Goal: Task Accomplishment & Management: Use online tool/utility

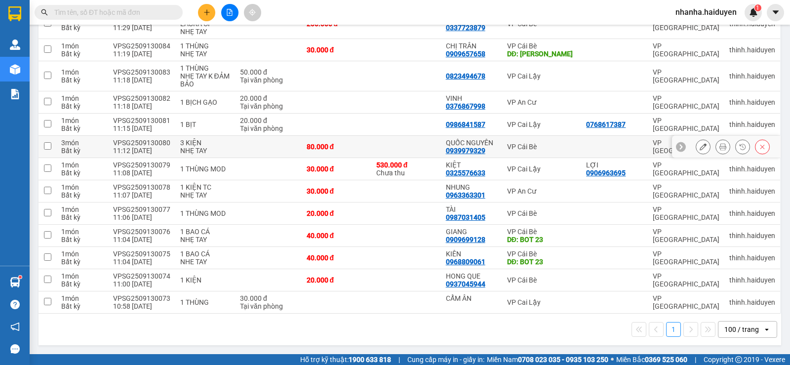
scroll to position [46, 0]
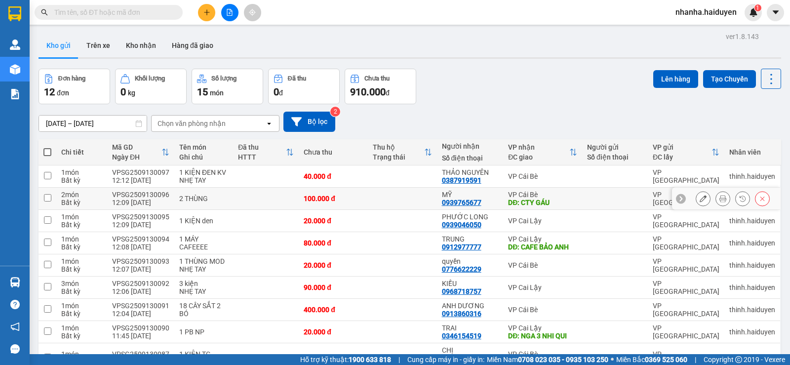
scroll to position [126, 0]
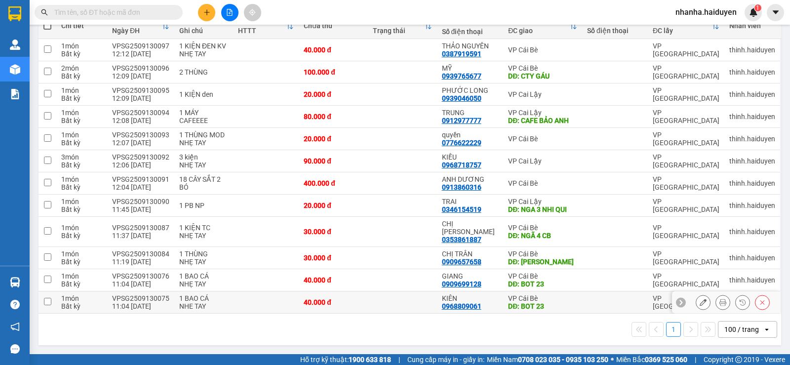
click at [390, 297] on td at bounding box center [402, 302] width 69 height 22
checkbox input "true"
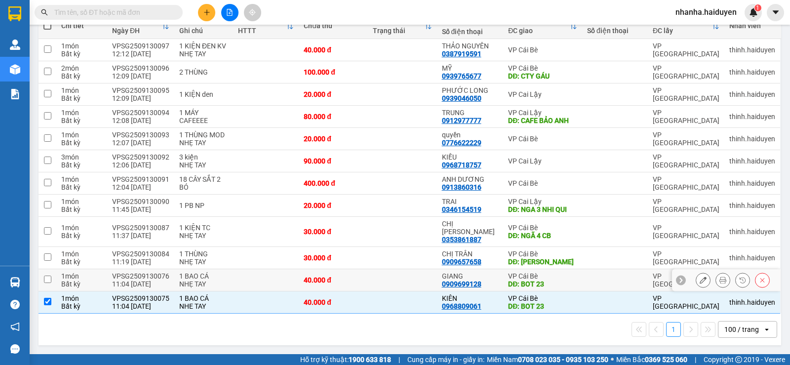
click at [398, 276] on td at bounding box center [402, 280] width 69 height 22
checkbox input "true"
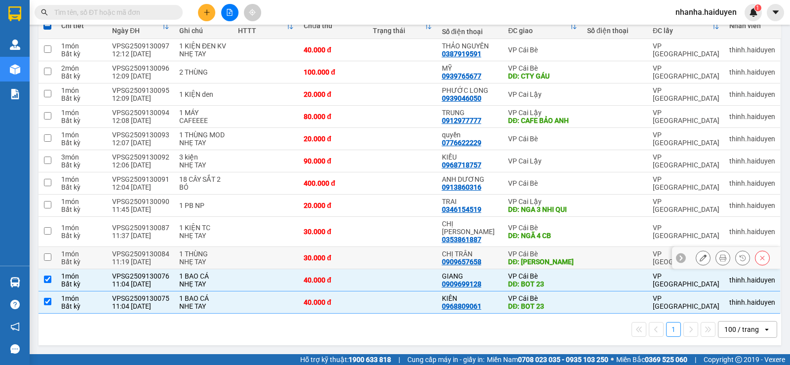
click at [399, 251] on td at bounding box center [402, 258] width 69 height 22
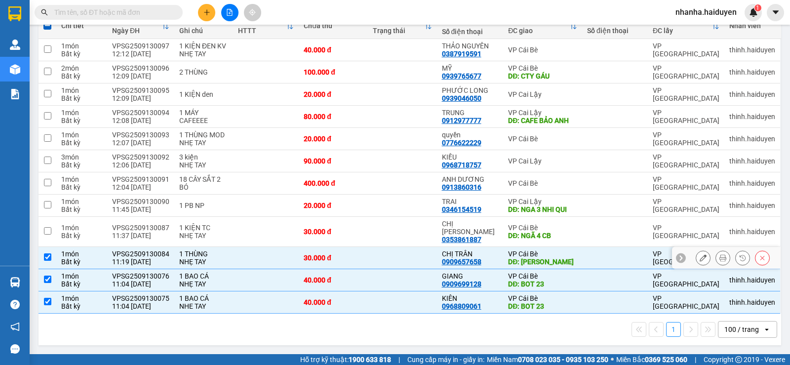
checkbox input "true"
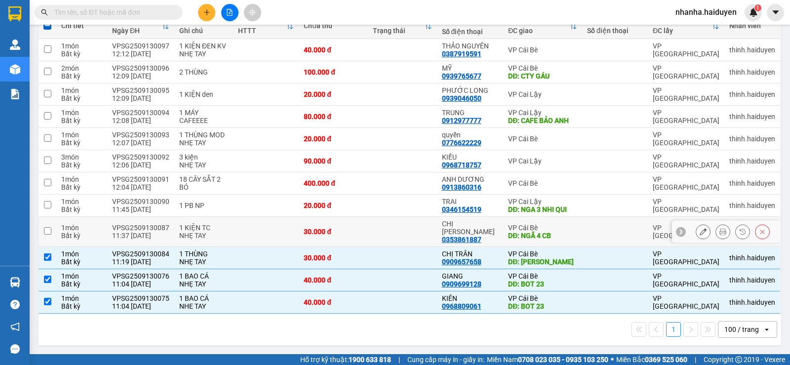
click at [396, 223] on td at bounding box center [402, 232] width 69 height 30
checkbox input "true"
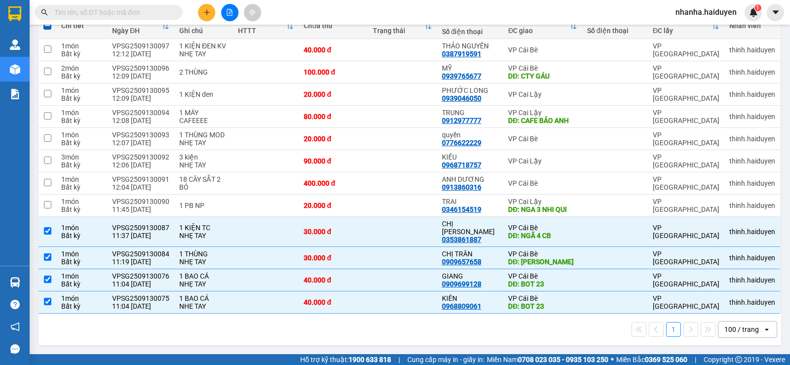
scroll to position [0, 0]
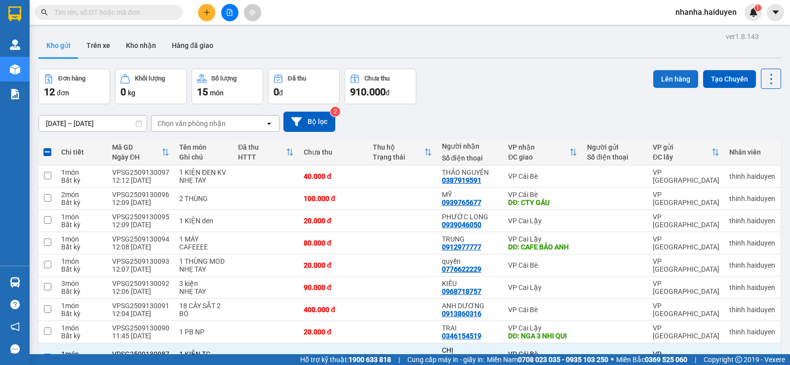
click at [665, 72] on button "Lên hàng" at bounding box center [675, 79] width 45 height 18
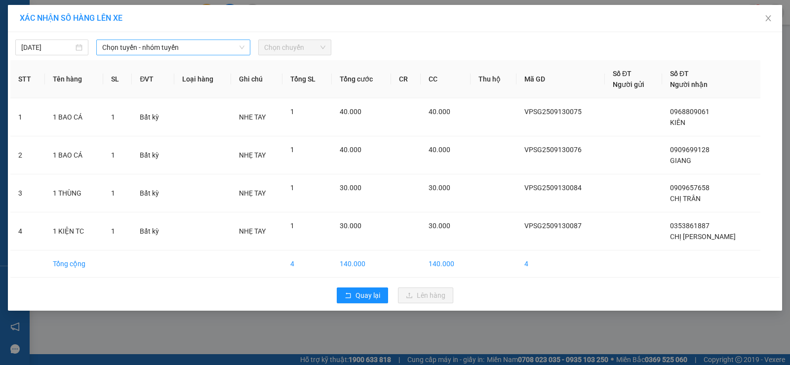
click at [177, 46] on span "Chọn tuyến - nhóm tuyến" at bounding box center [173, 47] width 142 height 15
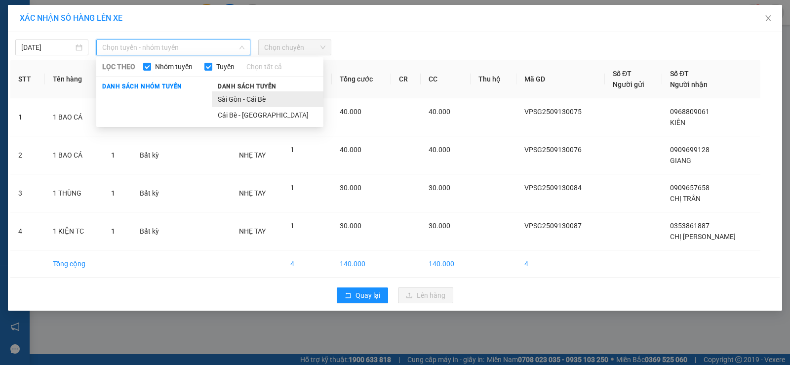
click at [266, 106] on li "Sài Gòn - Cái Bè" at bounding box center [268, 99] width 112 height 16
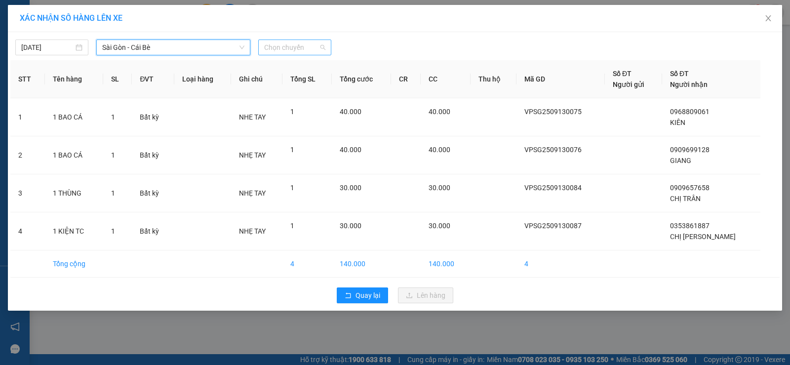
click at [289, 47] on span "Chọn chuyến" at bounding box center [294, 47] width 61 height 15
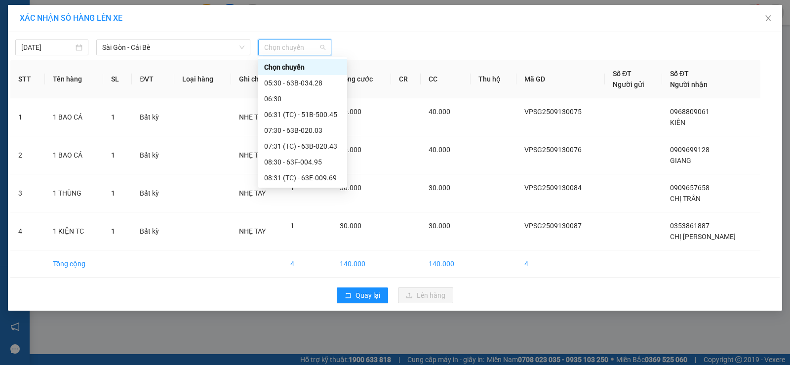
scroll to position [247, 0]
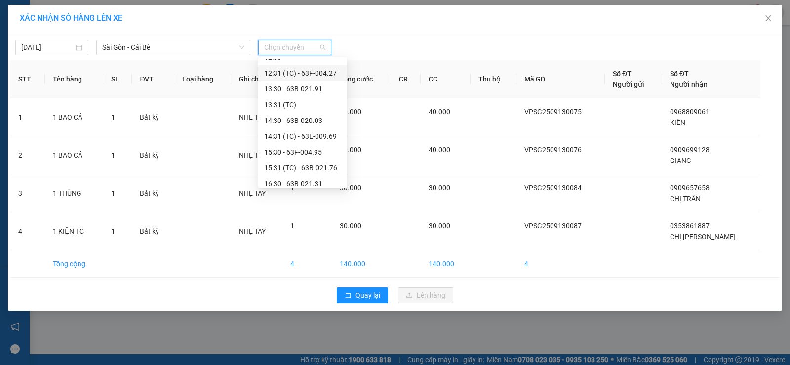
click at [314, 76] on div "12:31 (TC) - 63F-004.27" at bounding box center [302, 73] width 77 height 11
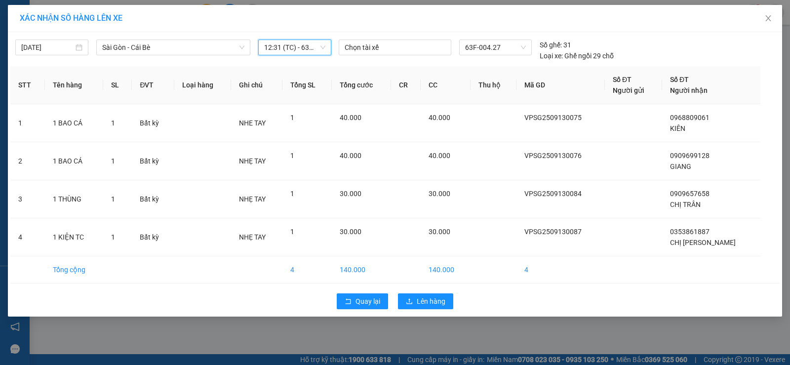
drag, startPoint x: 282, startPoint y: 52, endPoint x: 283, endPoint y: 62, distance: 9.9
click at [283, 56] on div "13/09/2025 Sài Gòn - Cái Bè LỌC THEO Nhóm tuyến Tuyến Chọn tất cả Danh sách nhó…" at bounding box center [174, 50] width 318 height 22
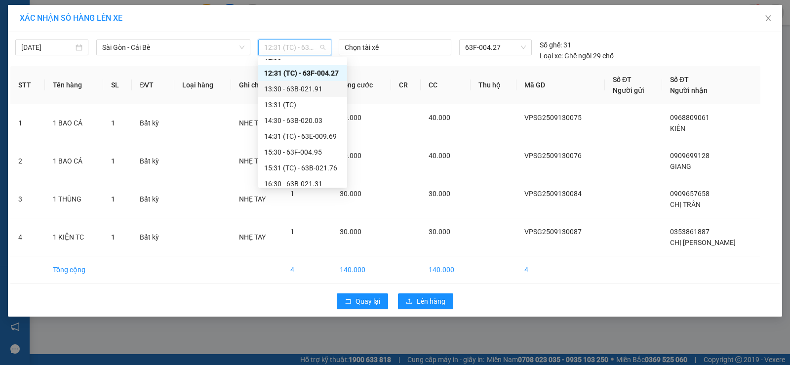
scroll to position [197, 0]
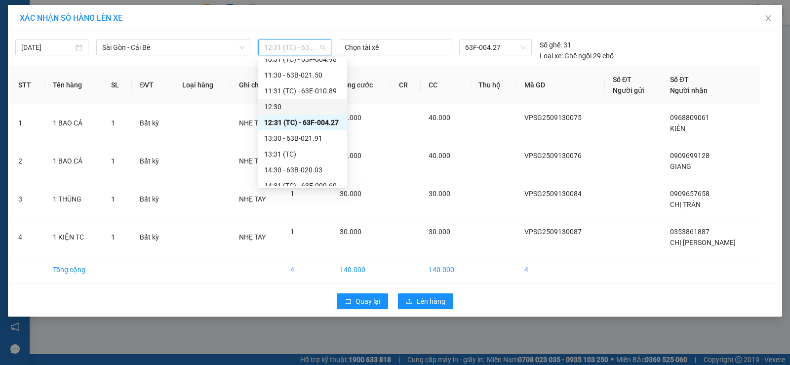
click at [303, 106] on div "12:30" at bounding box center [302, 106] width 77 height 11
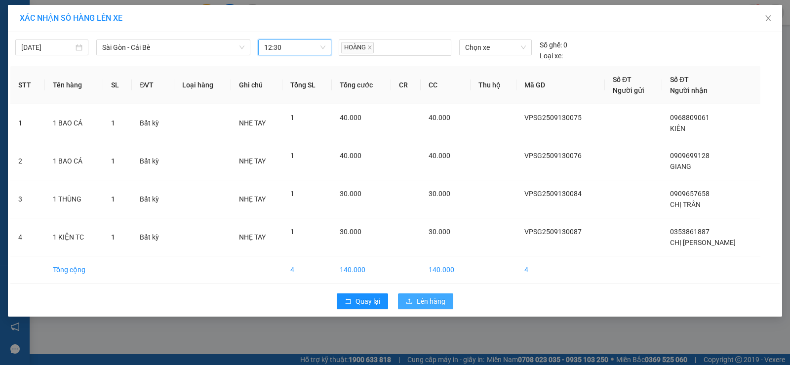
click at [412, 297] on button "Lên hàng" at bounding box center [425, 301] width 55 height 16
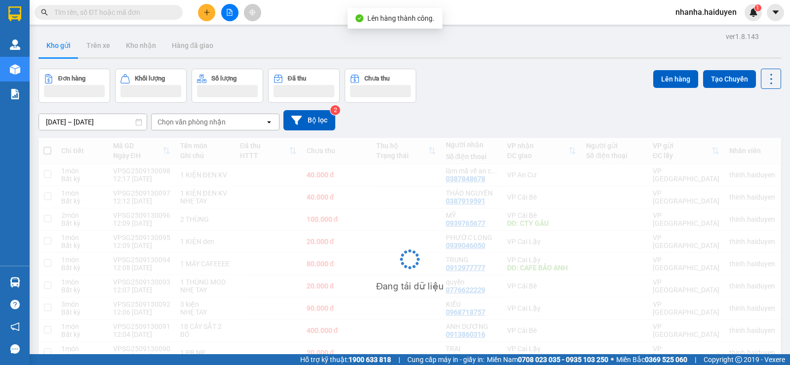
scroll to position [50, 0]
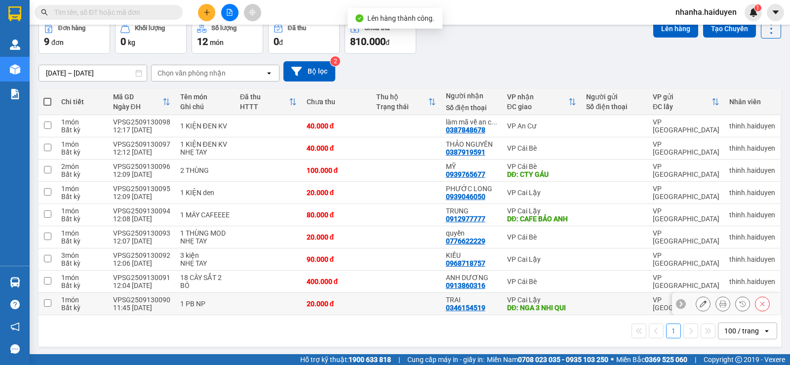
click at [397, 314] on td at bounding box center [406, 304] width 70 height 22
checkbox input "true"
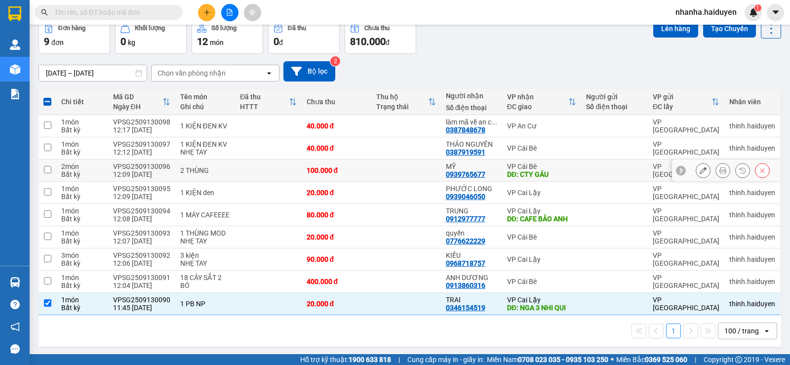
scroll to position [0, 0]
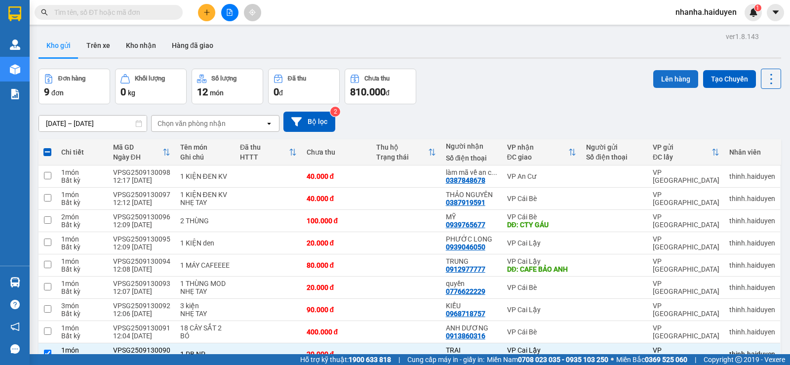
click at [659, 81] on button "Lên hàng" at bounding box center [675, 79] width 45 height 18
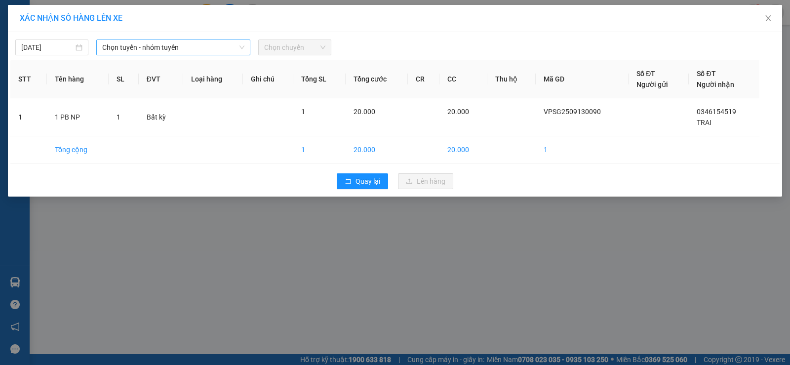
click at [200, 41] on span "Chọn tuyến - nhóm tuyến" at bounding box center [173, 47] width 142 height 15
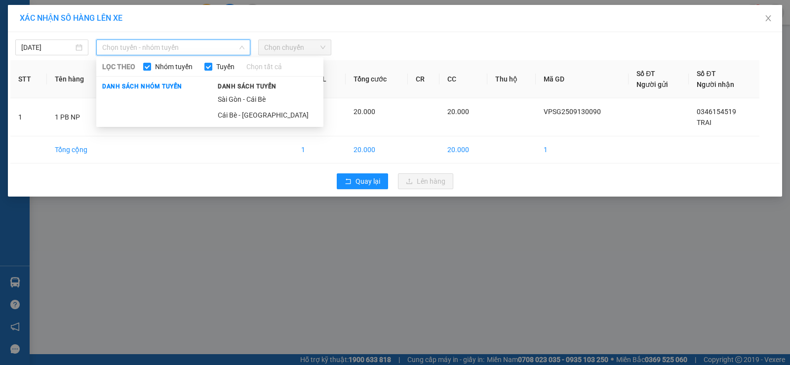
drag, startPoint x: 238, startPoint y: 94, endPoint x: 266, endPoint y: 73, distance: 34.2
click at [239, 94] on li "Sài Gòn - Cái Bè" at bounding box center [268, 99] width 112 height 16
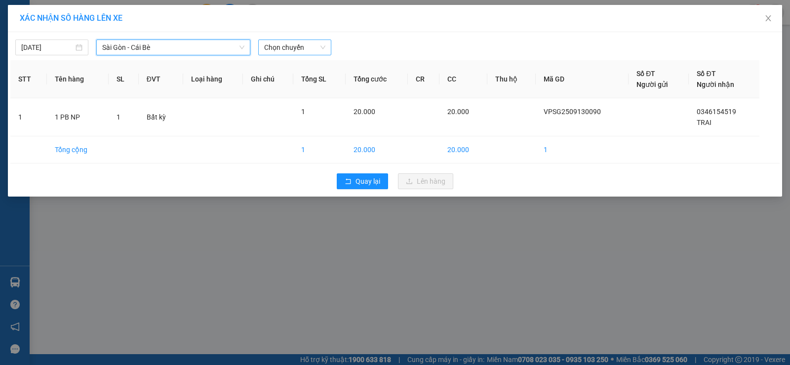
click at [278, 51] on span "Chọn chuyến" at bounding box center [294, 47] width 61 height 15
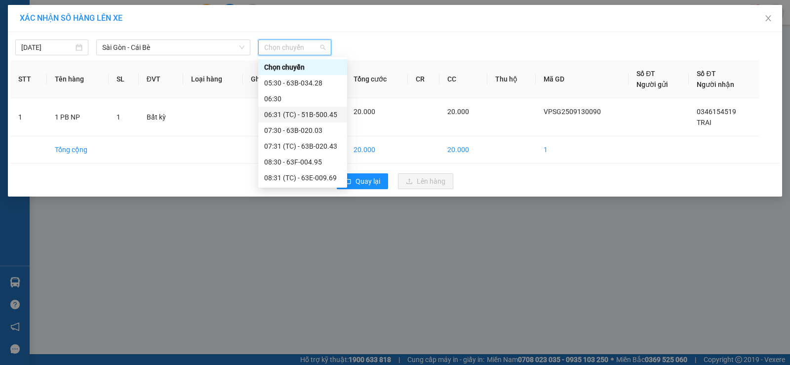
scroll to position [197, 0]
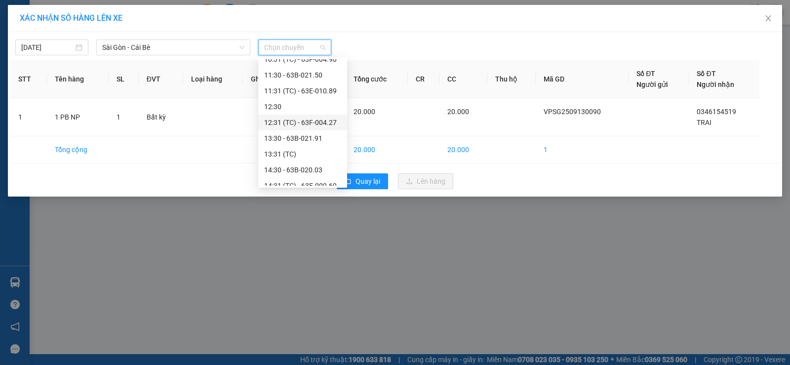
click at [302, 122] on div "12:31 (TC) - 63F-004.27" at bounding box center [302, 122] width 77 height 11
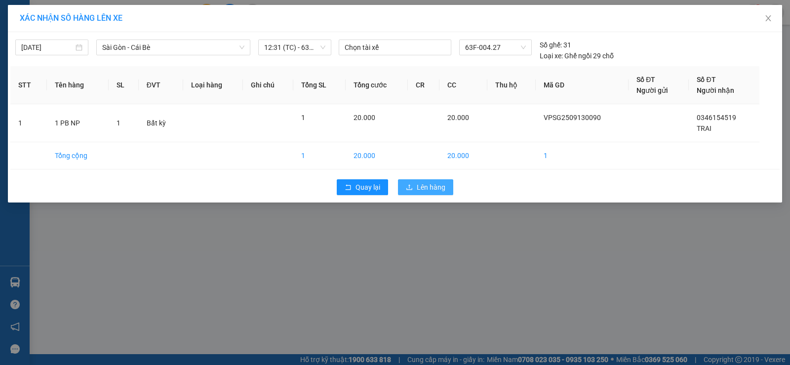
click at [424, 190] on span "Lên hàng" at bounding box center [431, 187] width 29 height 11
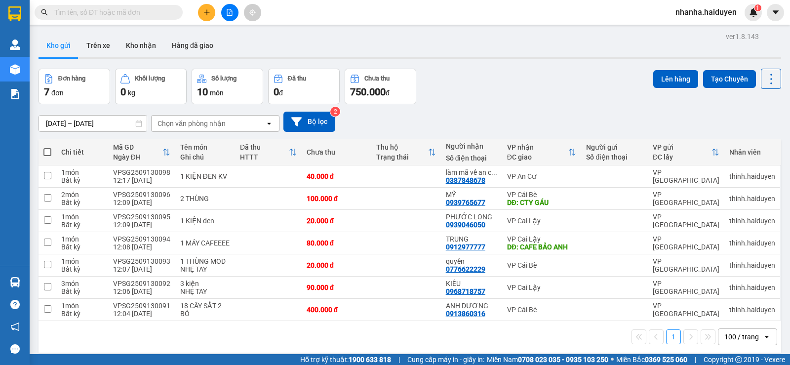
drag, startPoint x: 218, startPoint y: 35, endPoint x: 219, endPoint y: 75, distance: 40.0
click at [492, 101] on div "Đơn hàng 7 đơn Khối lượng 0 kg Số lượng 10 món Đã thu 0 đ Chưa thu 750.000 đ Lê…" at bounding box center [409, 87] width 742 height 36
click at [228, 14] on icon "file-add" at bounding box center [229, 12] width 7 height 7
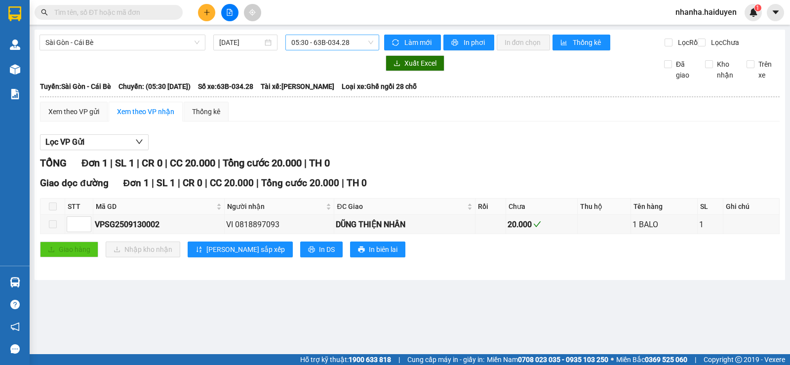
click at [305, 44] on span "05:30 - 63B-034.28" at bounding box center [331, 42] width 81 height 15
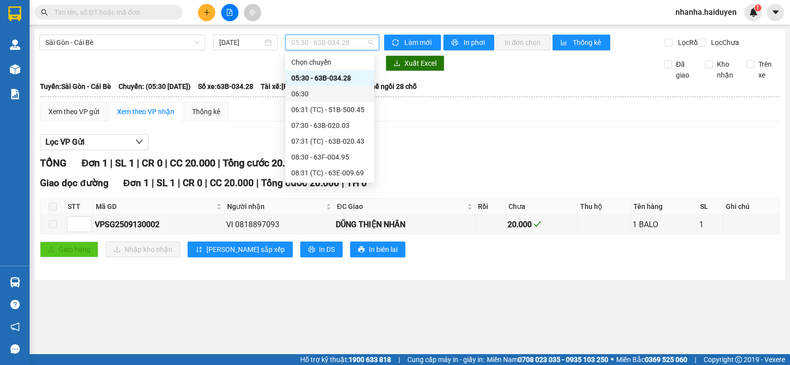
scroll to position [148, 0]
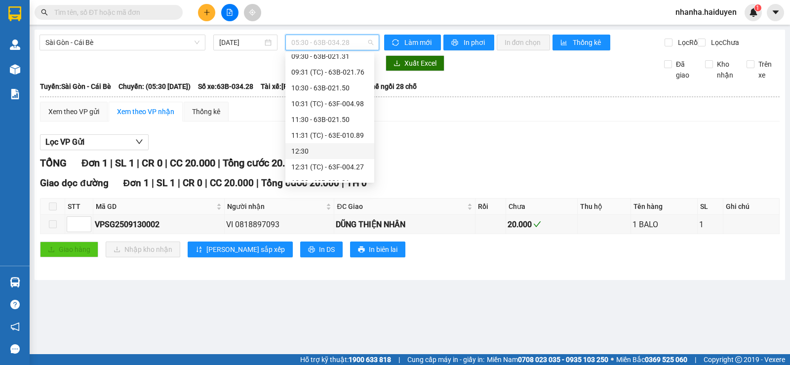
click at [339, 144] on div "12:30" at bounding box center [329, 151] width 89 height 16
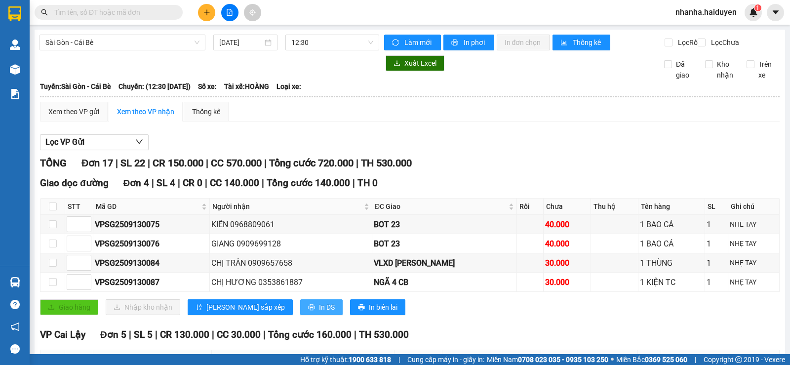
click at [319, 312] on span "In DS" at bounding box center [327, 307] width 16 height 11
click at [331, 45] on span "12:30" at bounding box center [331, 42] width 81 height 15
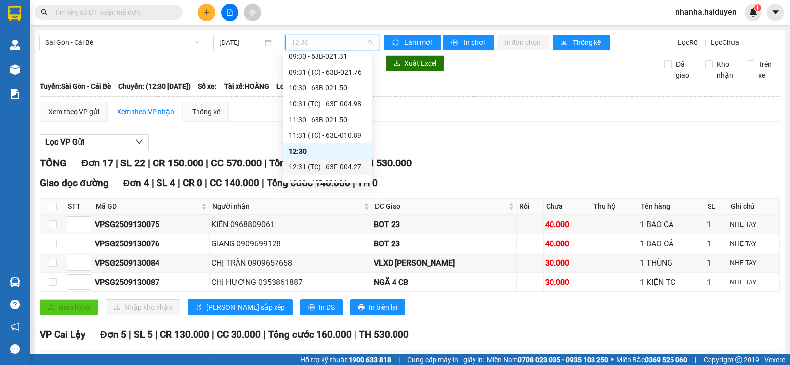
click at [328, 162] on div "12:31 (TC) - 63F-004.27" at bounding box center [327, 166] width 77 height 11
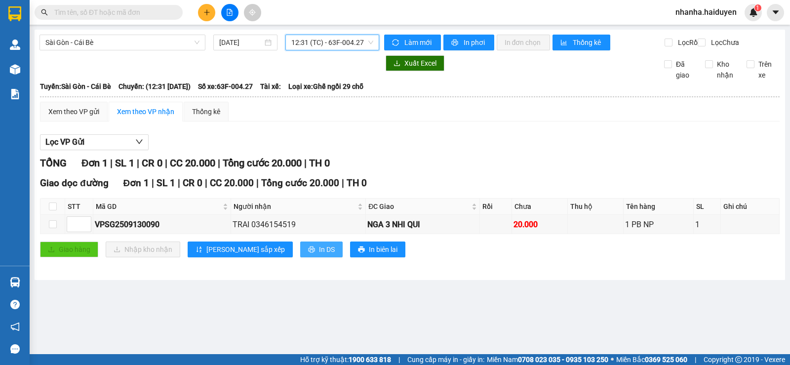
click at [300, 257] on button "In DS" at bounding box center [321, 249] width 42 height 16
click at [54, 210] on input "checkbox" at bounding box center [53, 206] width 8 height 8
checkbox input "true"
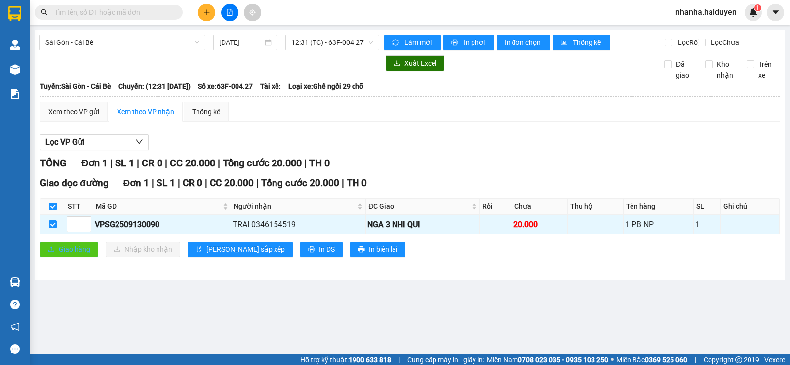
click at [70, 255] on span "Giao hàng" at bounding box center [75, 249] width 32 height 11
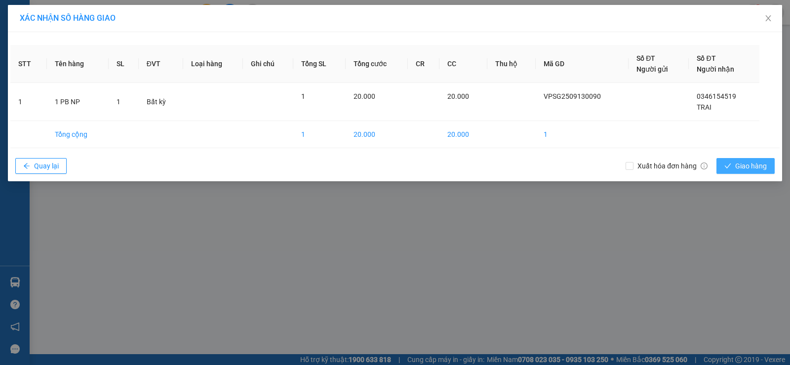
click at [723, 162] on button "Giao hàng" at bounding box center [745, 166] width 58 height 16
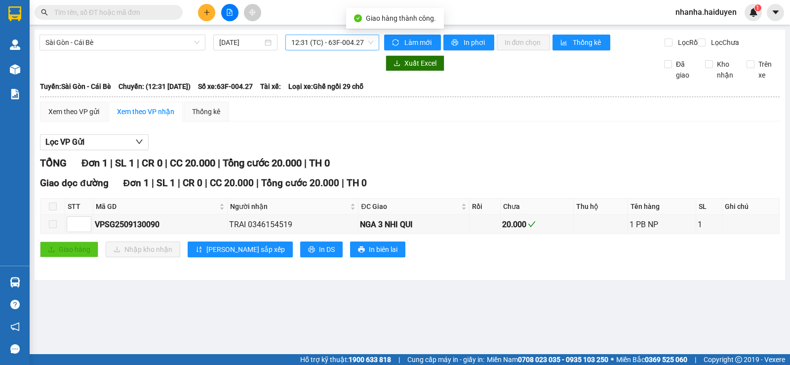
click at [330, 42] on span "12:31 (TC) - 63F-004.27" at bounding box center [331, 42] width 81 height 15
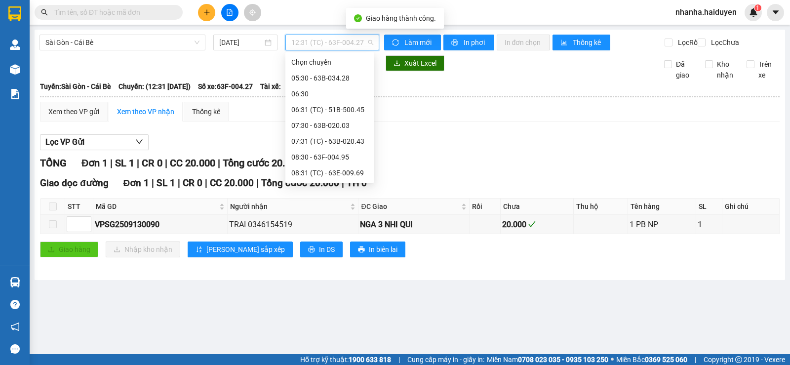
scroll to position [142, 0]
click at [330, 155] on div "12:30" at bounding box center [329, 157] width 77 height 11
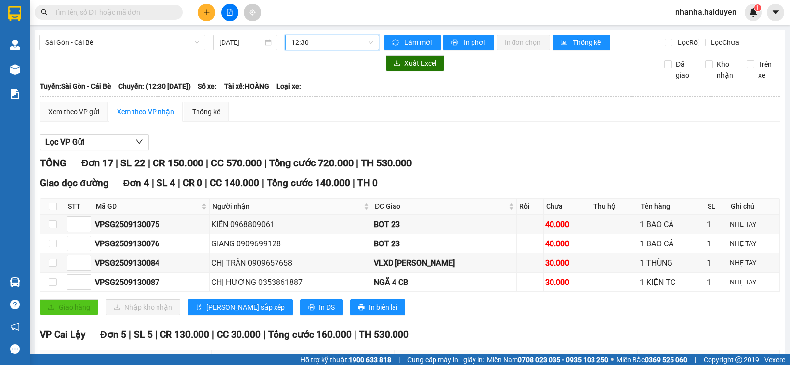
click at [319, 113] on div "Xem theo VP gửi Xem theo VP nhận Thống kê" at bounding box center [409, 112] width 739 height 20
click at [55, 210] on input "checkbox" at bounding box center [53, 206] width 8 height 8
checkbox input "true"
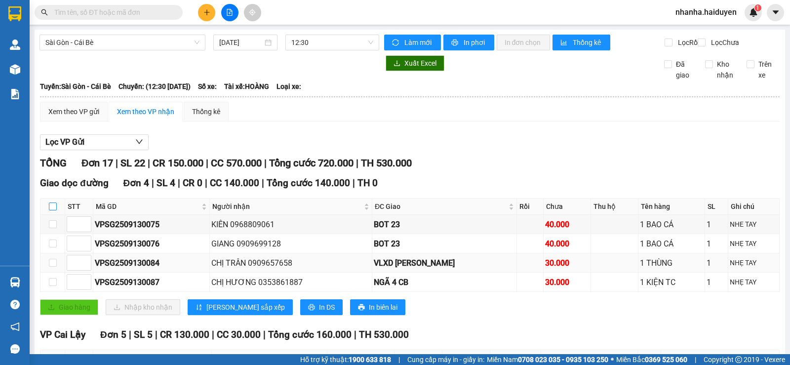
checkbox input "true"
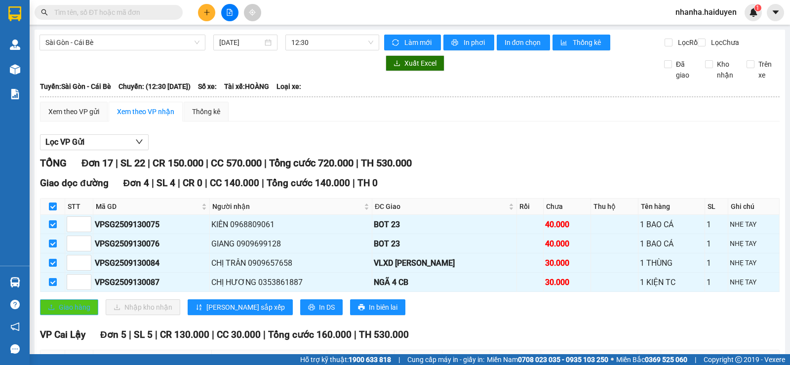
click at [66, 312] on span "Giao hàng" at bounding box center [75, 307] width 32 height 11
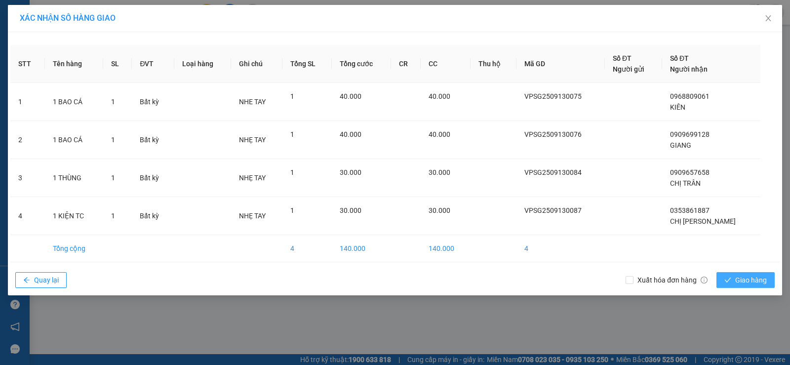
click at [743, 279] on span "Giao hàng" at bounding box center [751, 279] width 32 height 11
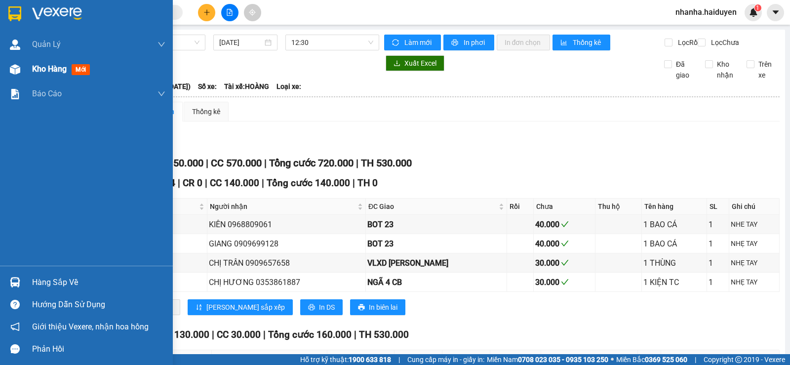
click at [23, 76] on div at bounding box center [14, 69] width 17 height 17
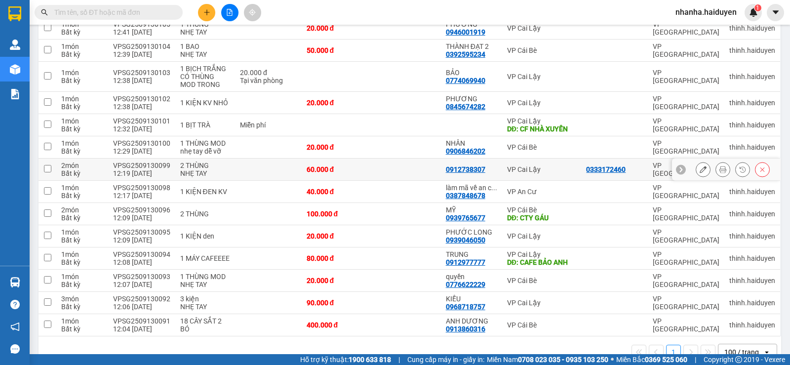
scroll to position [171, 0]
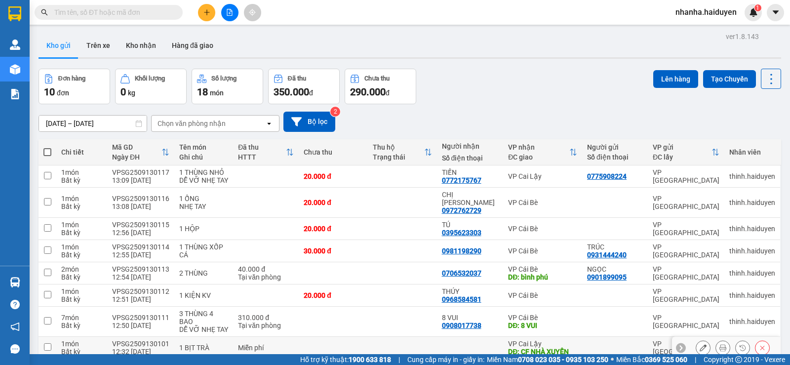
scroll to position [74, 0]
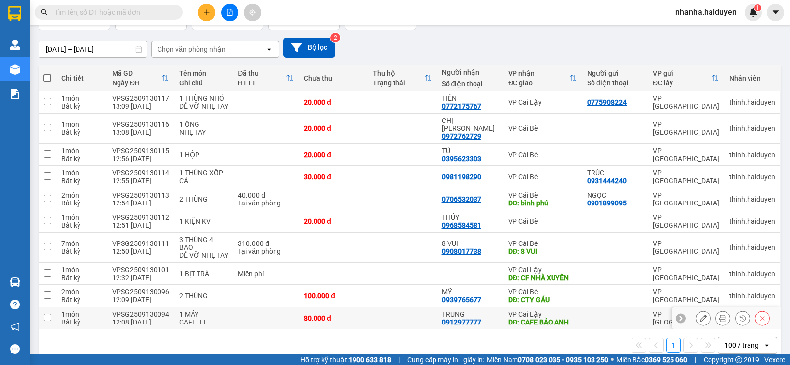
click at [407, 307] on td at bounding box center [402, 318] width 69 height 22
checkbox input "true"
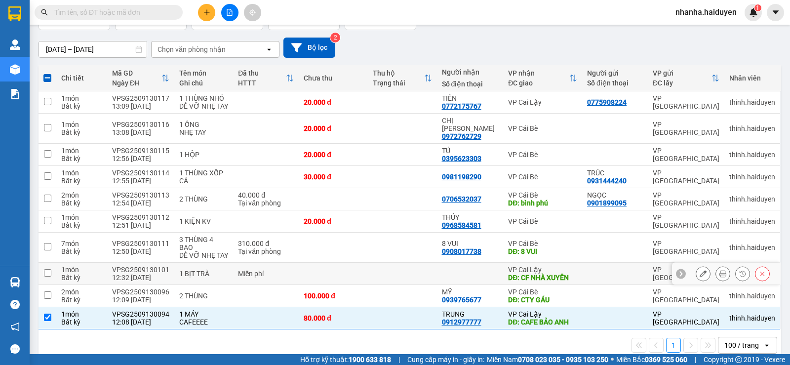
click at [408, 264] on td at bounding box center [402, 274] width 69 height 22
checkbox input "true"
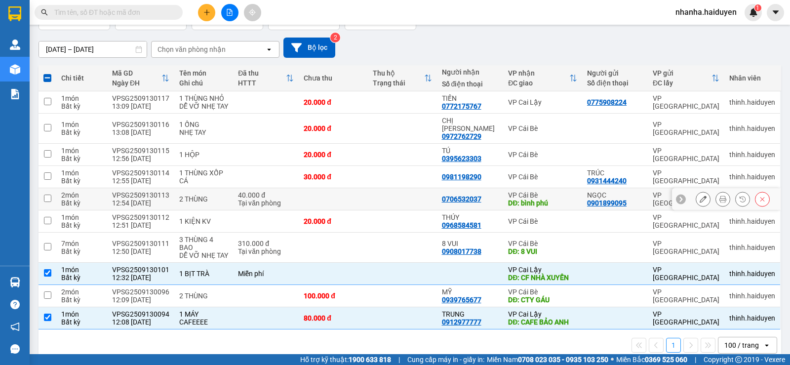
scroll to position [0, 0]
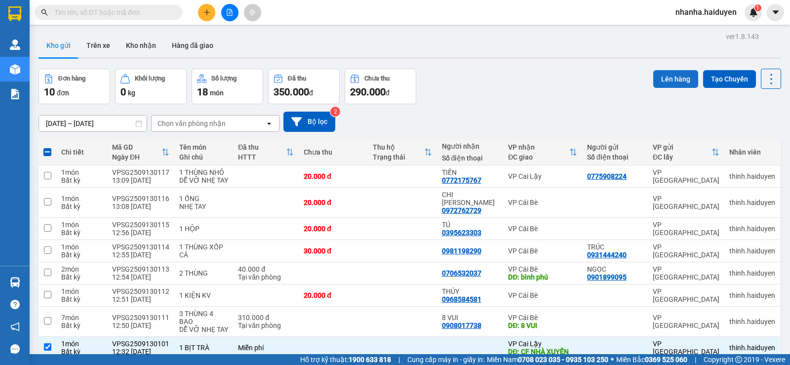
click at [660, 75] on button "Lên hàng" at bounding box center [675, 79] width 45 height 18
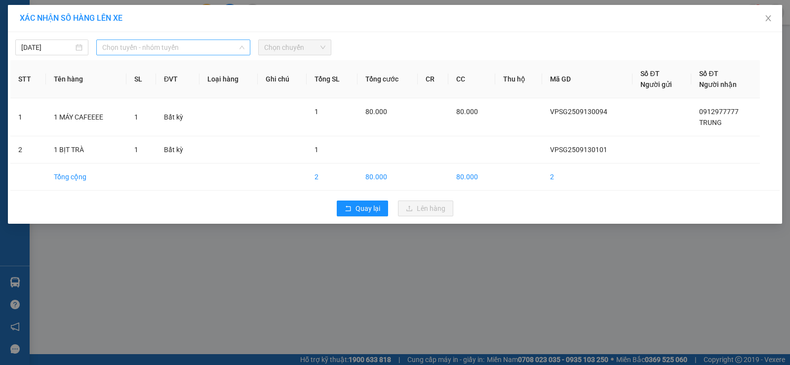
drag, startPoint x: 195, startPoint y: 51, endPoint x: 229, endPoint y: 77, distance: 43.0
click at [195, 51] on span "Chọn tuyến - nhóm tuyến" at bounding box center [173, 47] width 142 height 15
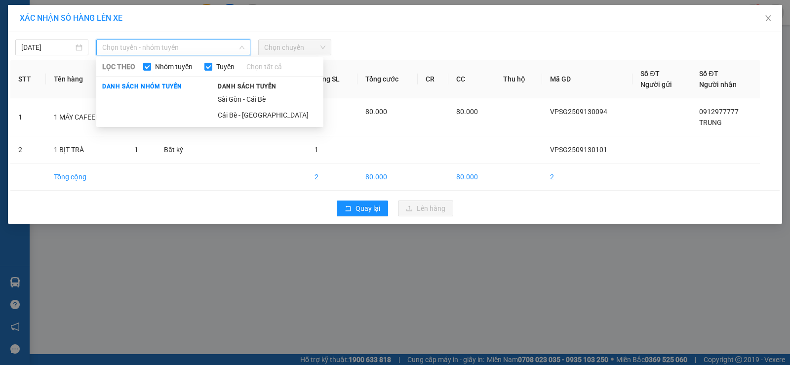
click at [245, 95] on li "Sài Gòn - Cái Bè" at bounding box center [268, 99] width 112 height 16
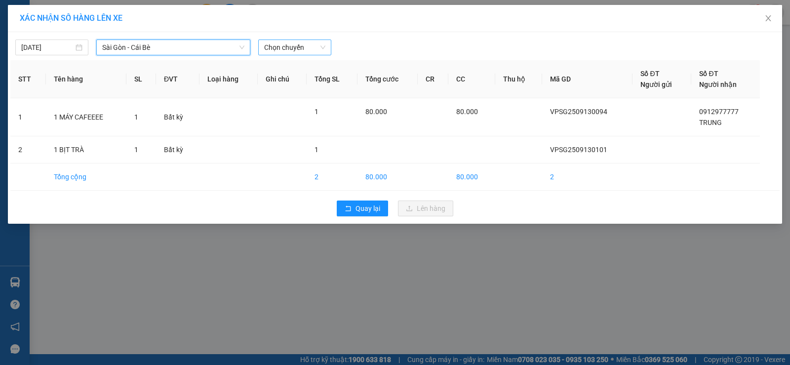
click at [301, 43] on span "Chọn chuyến" at bounding box center [294, 47] width 61 height 15
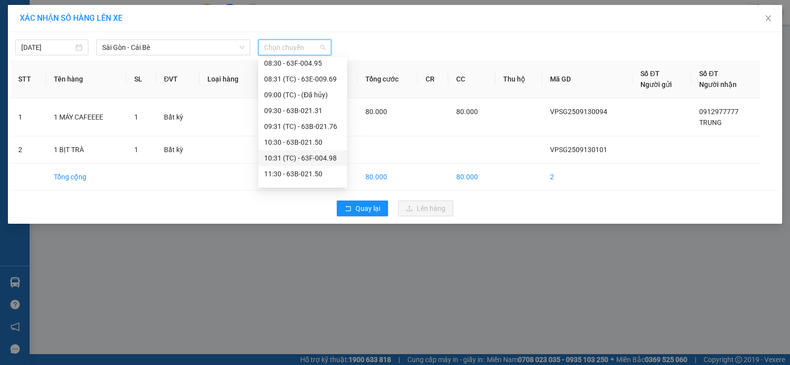
scroll to position [197, 0]
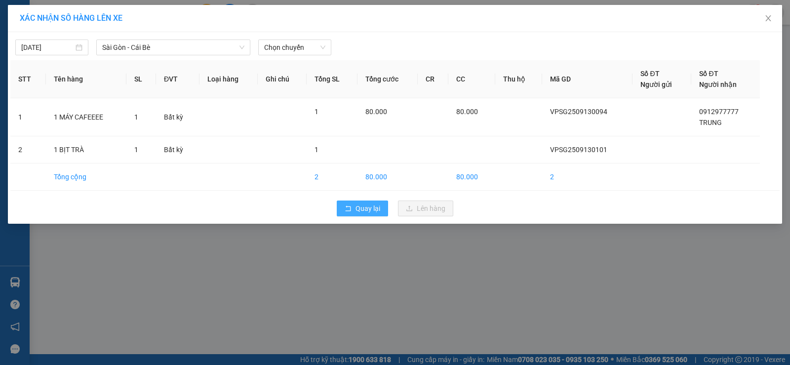
click at [358, 207] on span "Quay lại" at bounding box center [367, 208] width 25 height 11
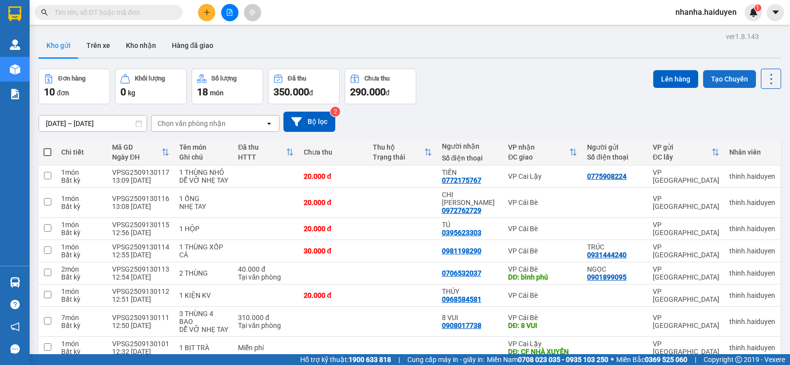
click at [714, 83] on button "Tạo Chuyến" at bounding box center [729, 79] width 53 height 18
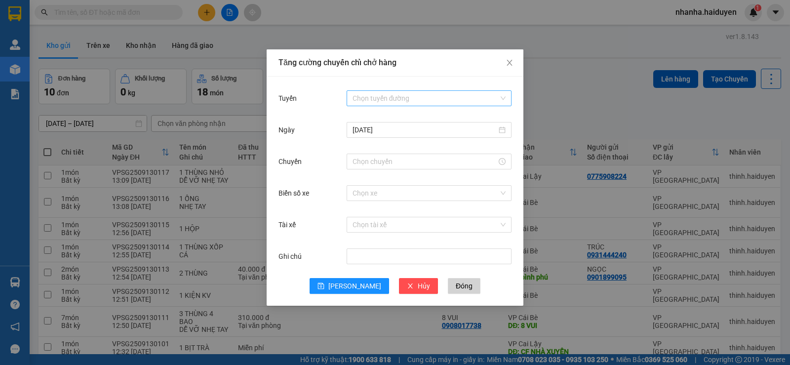
drag, startPoint x: 372, startPoint y: 99, endPoint x: 373, endPoint y: 104, distance: 5.0
click at [372, 99] on input "Tuyến" at bounding box center [425, 98] width 146 height 15
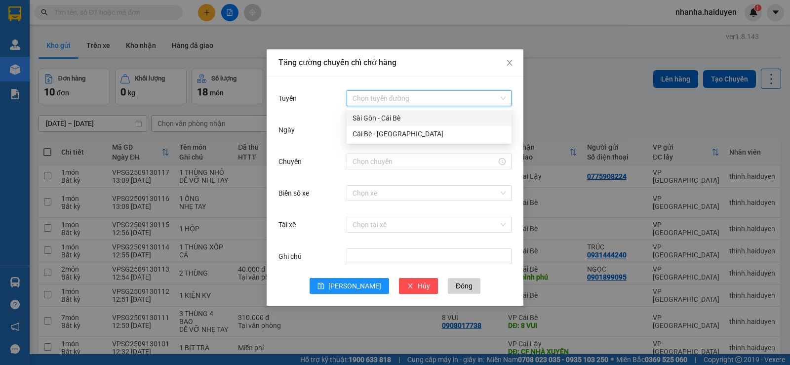
click at [396, 122] on div "Sài Gòn - Cái Bè" at bounding box center [428, 118] width 153 height 11
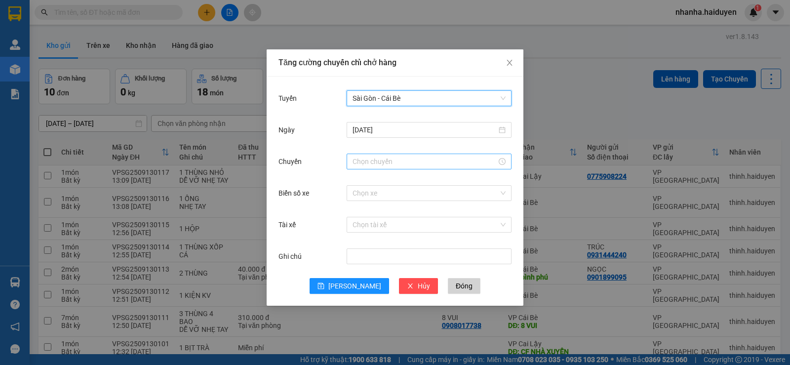
click at [383, 160] on input "Chuyến" at bounding box center [424, 161] width 144 height 11
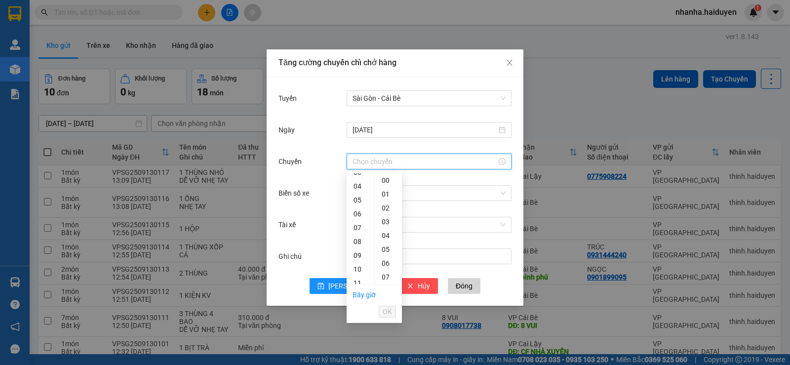
scroll to position [148, 0]
click at [361, 208] on div "13" at bounding box center [360, 212] width 28 height 14
drag, startPoint x: 387, startPoint y: 228, endPoint x: 427, endPoint y: 268, distance: 56.5
click at [387, 228] on div "32" at bounding box center [388, 228] width 27 height 14
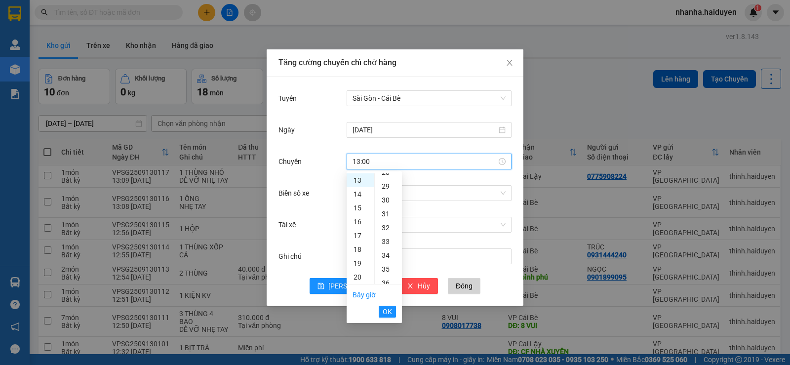
type input "13:32"
click at [389, 313] on span "OK" at bounding box center [386, 311] width 9 height 11
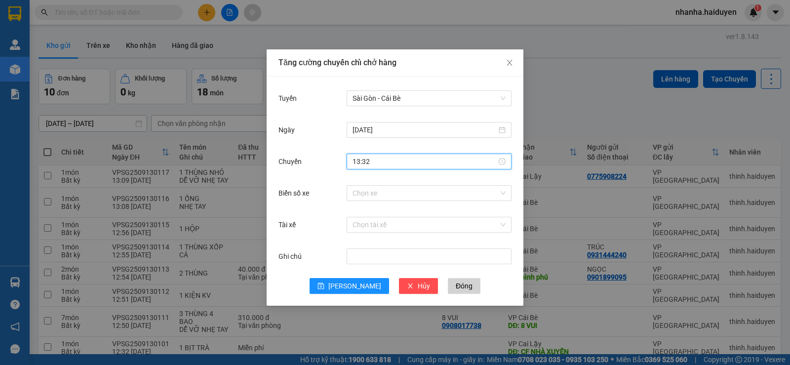
drag, startPoint x: 377, startPoint y: 188, endPoint x: 377, endPoint y: 201, distance: 12.8
click at [377, 190] on input "Biển số xe" at bounding box center [425, 193] width 146 height 15
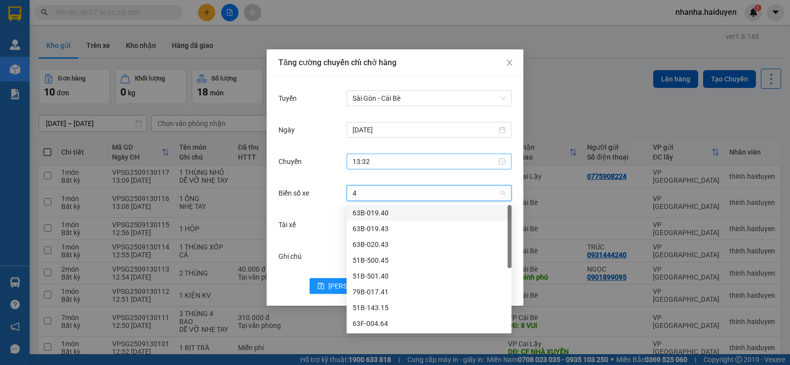
type input "45"
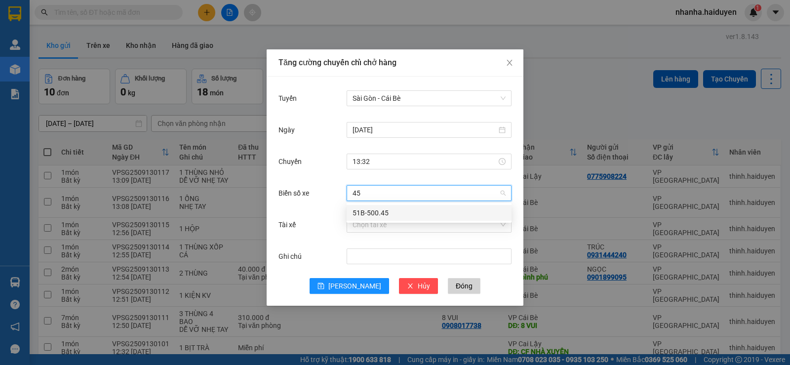
click at [374, 215] on div "51B-500.45" at bounding box center [428, 212] width 153 height 11
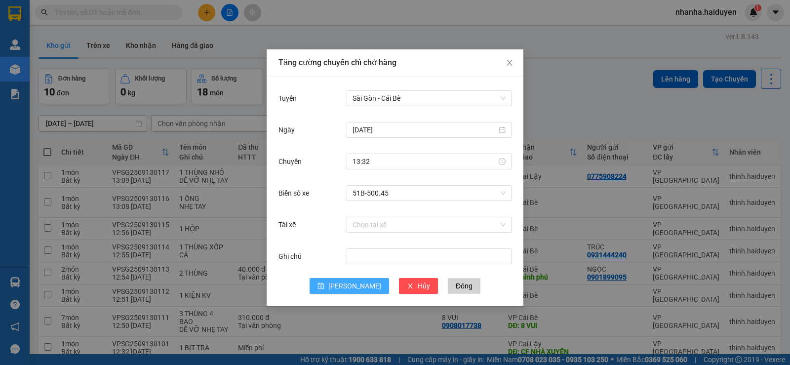
click at [349, 293] on button "Lưu" at bounding box center [348, 286] width 79 height 16
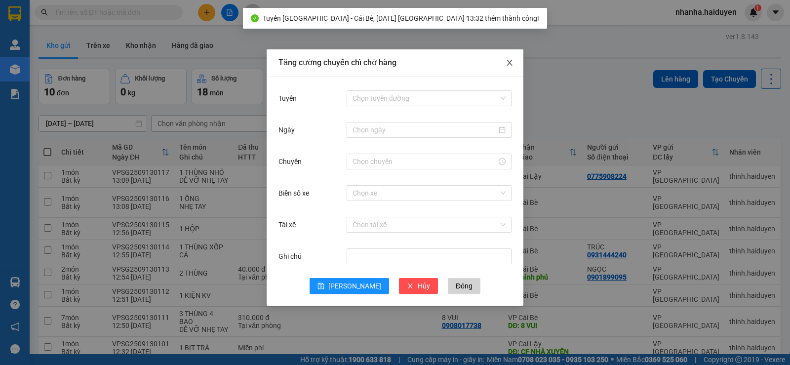
click at [506, 60] on icon "close" at bounding box center [509, 63] width 8 height 8
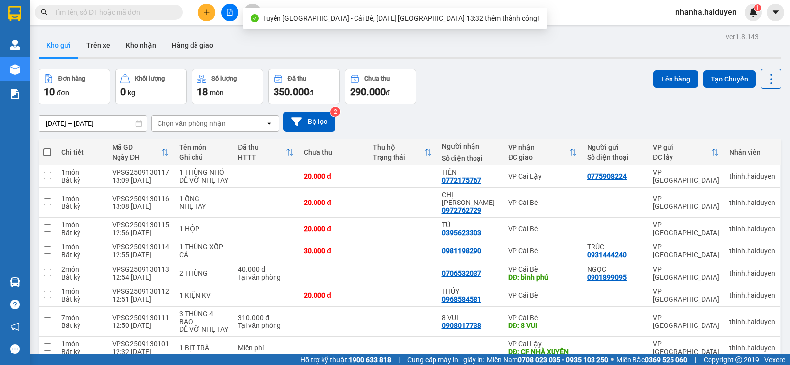
scroll to position [74, 0]
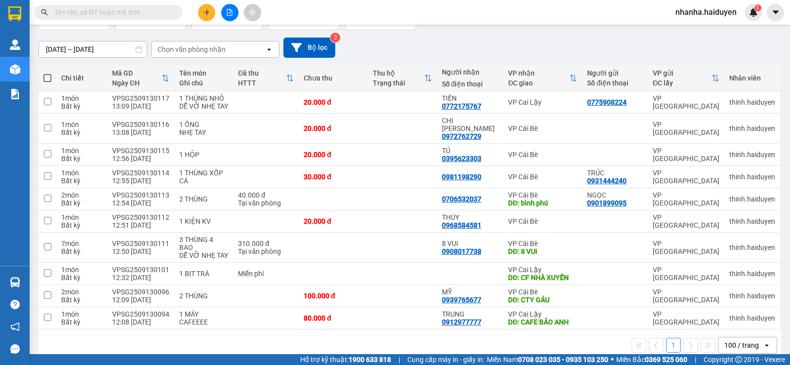
click at [395, 329] on div "1 100 / trang open" at bounding box center [409, 345] width 742 height 32
drag, startPoint x: 398, startPoint y: 304, endPoint x: 399, endPoint y: 282, distance: 21.8
click at [399, 307] on td at bounding box center [402, 318] width 69 height 22
checkbox input "true"
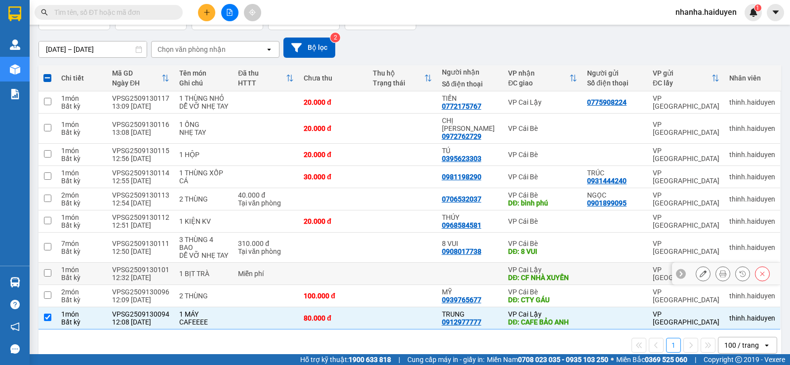
drag, startPoint x: 397, startPoint y: 255, endPoint x: 445, endPoint y: 215, distance: 62.4
click at [397, 263] on td at bounding box center [402, 274] width 69 height 22
checkbox input "true"
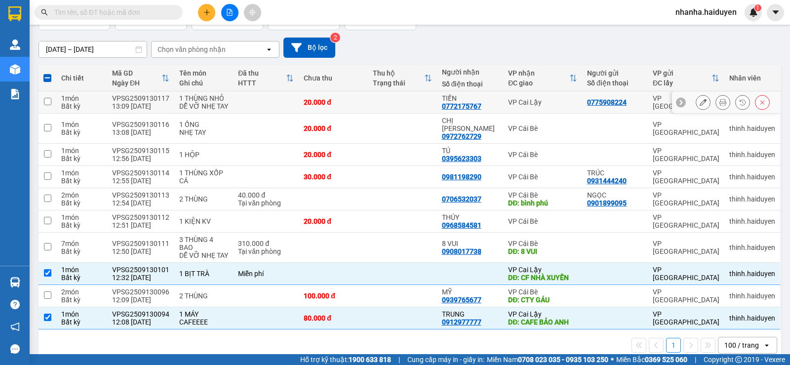
scroll to position [0, 0]
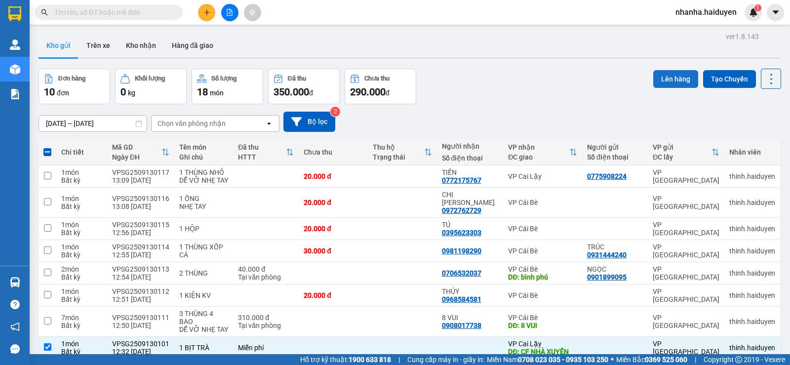
click at [669, 75] on button "Lên hàng" at bounding box center [675, 79] width 45 height 18
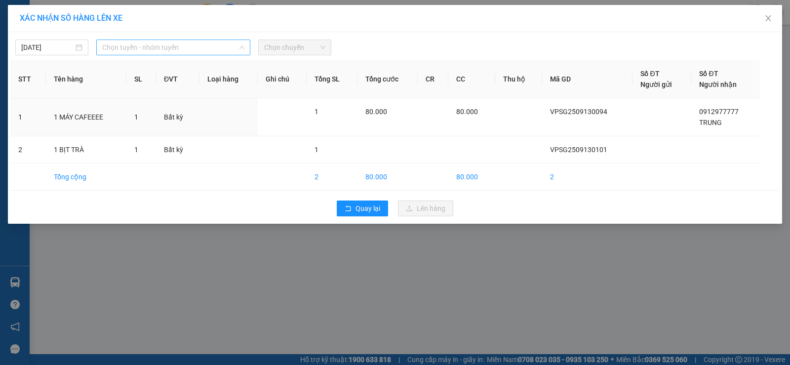
click at [166, 42] on span "Chọn tuyến - nhóm tuyến" at bounding box center [173, 47] width 142 height 15
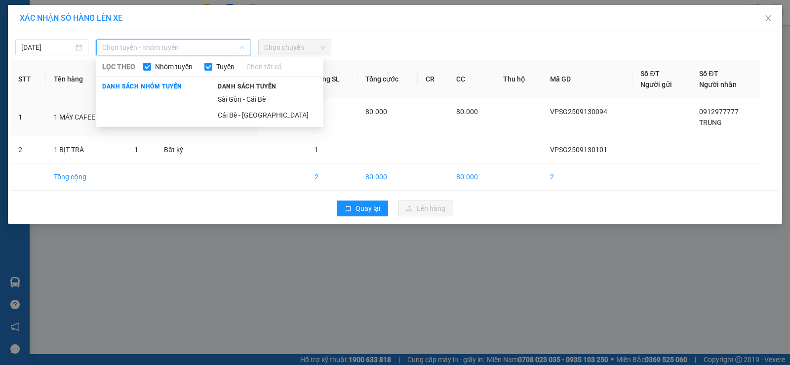
click at [246, 91] on div "Danh sách tuyến Sài Gòn - Cái Bè Cái Bè - Sài Gòn" at bounding box center [268, 101] width 112 height 42
click at [246, 94] on li "Sài Gòn - Cái Bè" at bounding box center [268, 99] width 112 height 16
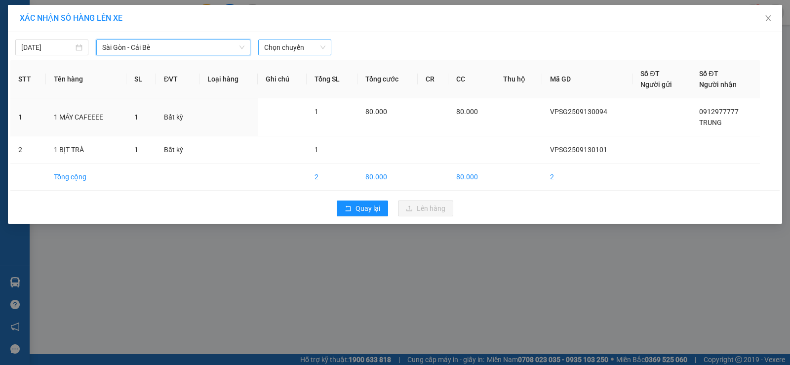
click at [304, 47] on span "Chọn chuyến" at bounding box center [294, 47] width 61 height 15
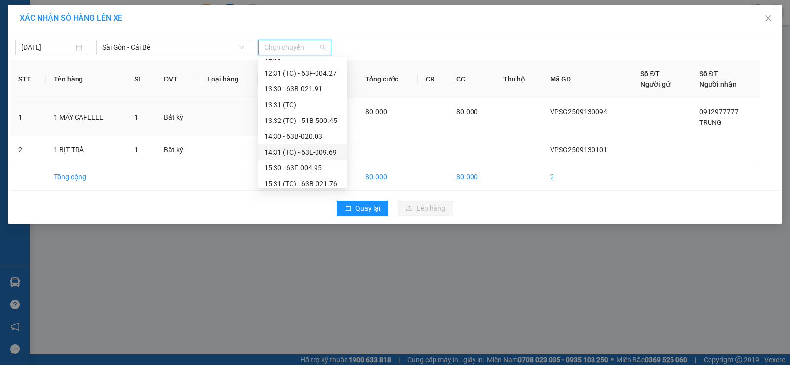
scroll to position [296, 0]
click at [312, 69] on div "13:32 (TC) - 51B-500.45" at bounding box center [302, 71] width 77 height 11
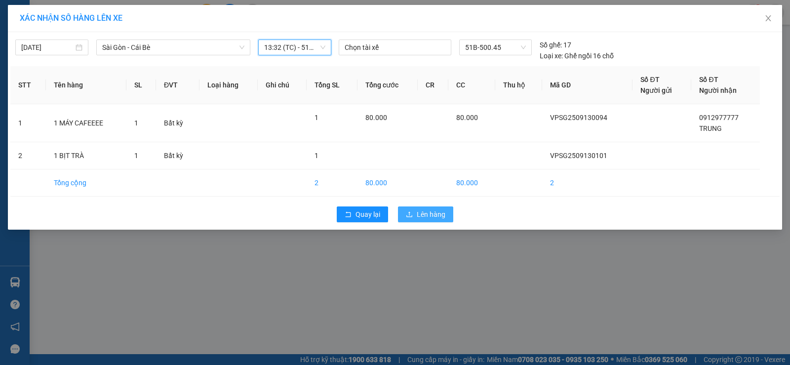
click at [423, 214] on span "Lên hàng" at bounding box center [431, 214] width 29 height 11
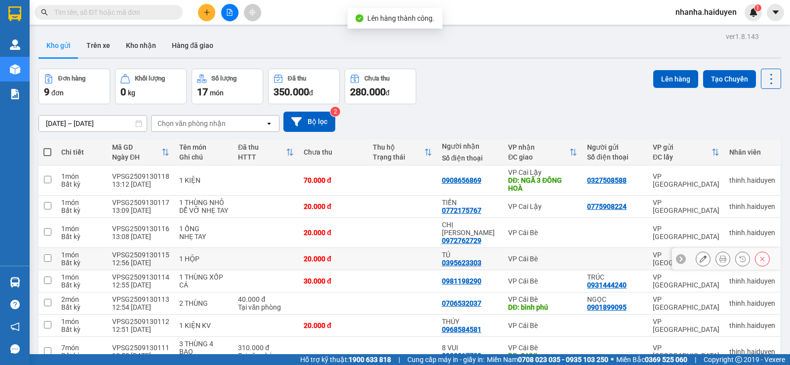
scroll to position [60, 0]
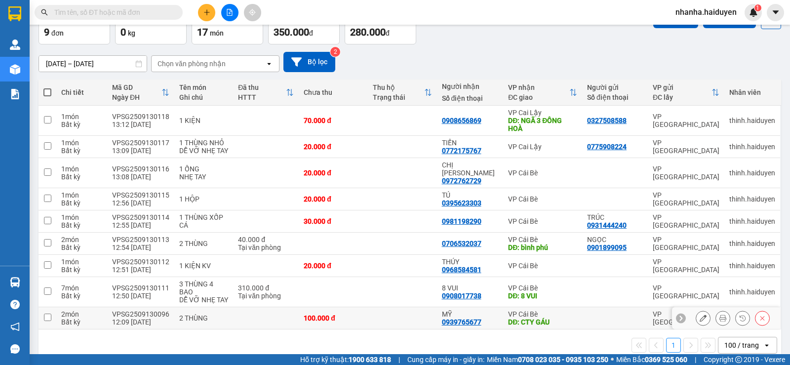
click at [369, 307] on td at bounding box center [402, 318] width 69 height 22
checkbox input "true"
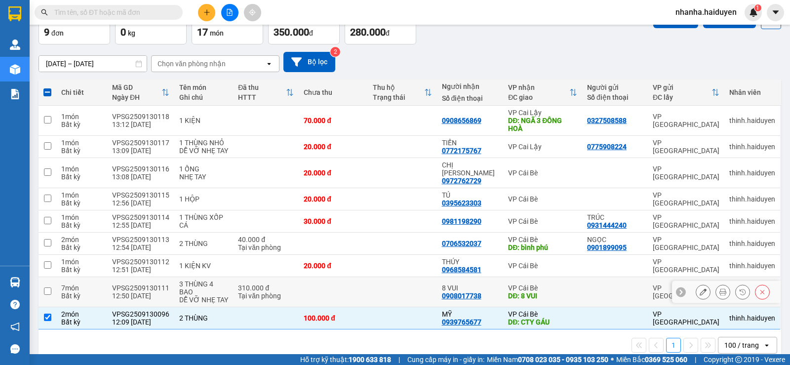
click at [369, 288] on td at bounding box center [402, 292] width 69 height 30
checkbox input "true"
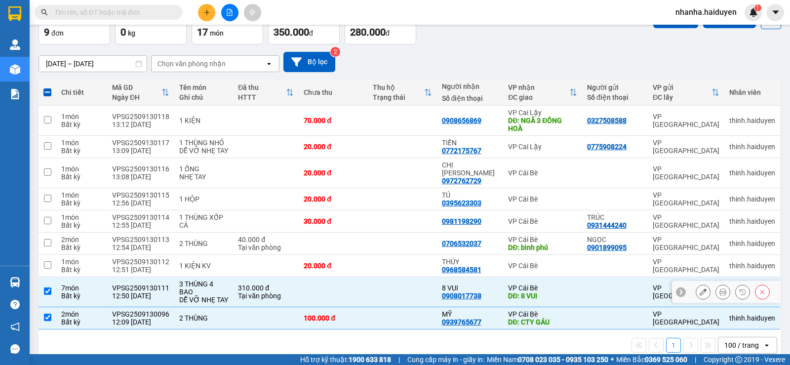
scroll to position [0, 0]
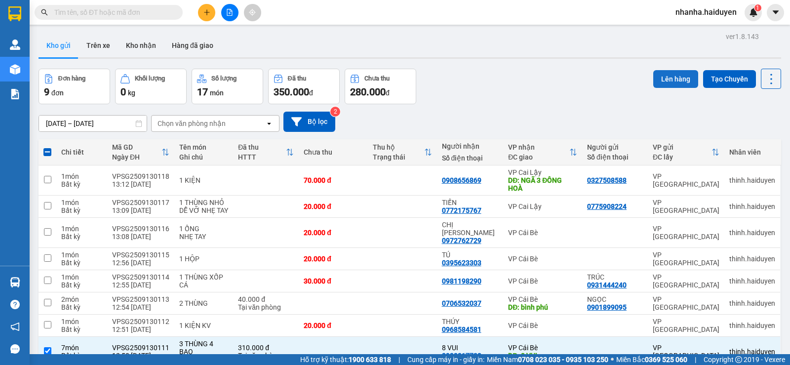
click at [656, 85] on button "Lên hàng" at bounding box center [675, 79] width 45 height 18
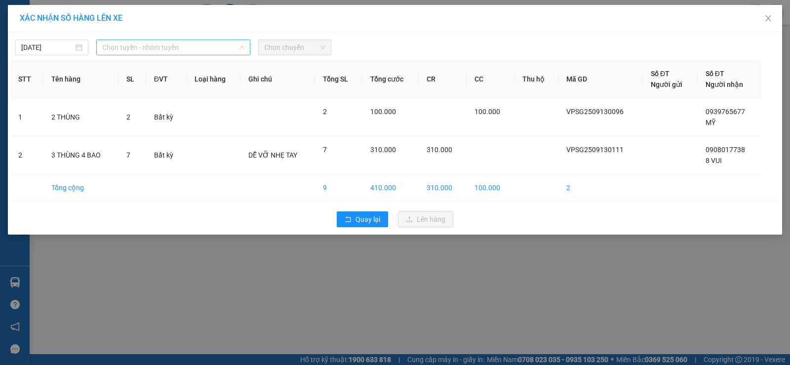
click at [237, 53] on span "Chọn tuyến - nhóm tuyến" at bounding box center [173, 47] width 142 height 15
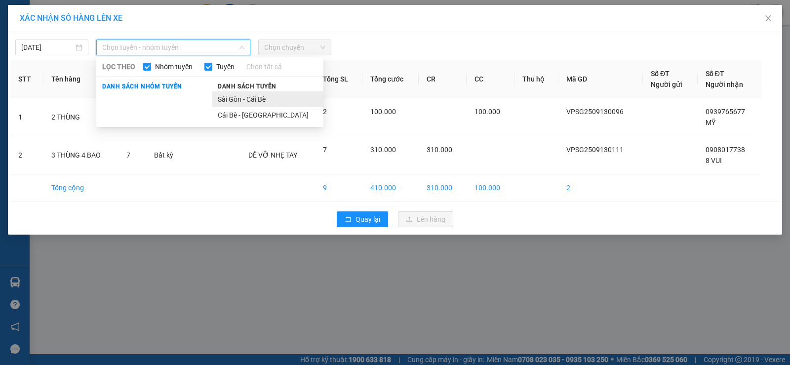
click at [241, 104] on li "Sài Gòn - Cái Bè" at bounding box center [268, 99] width 112 height 16
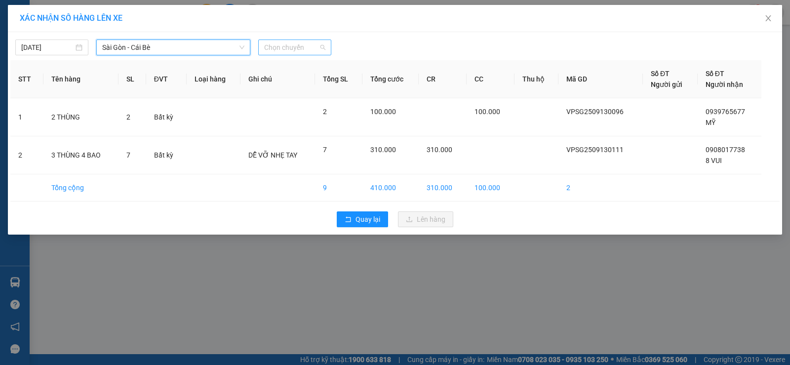
click at [270, 50] on span "Chọn chuyến" at bounding box center [294, 47] width 61 height 15
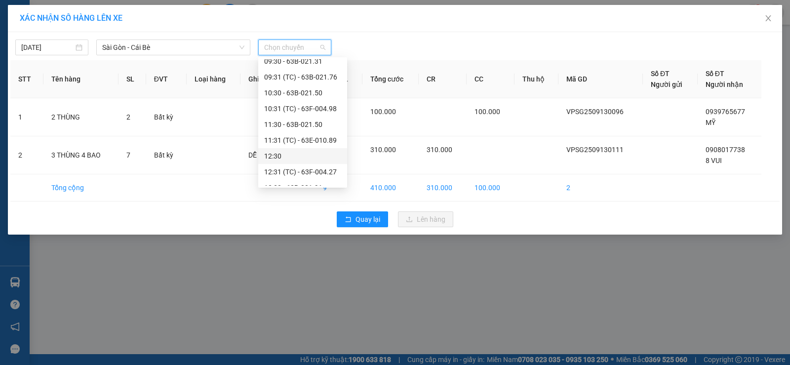
scroll to position [247, 0]
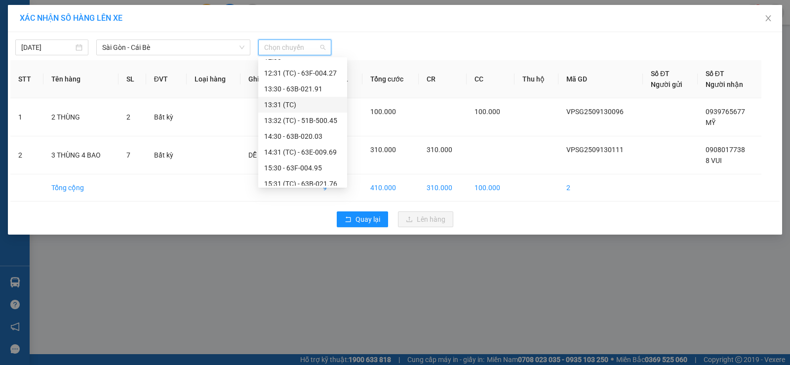
click at [281, 103] on div "13:31 (TC)" at bounding box center [302, 104] width 77 height 11
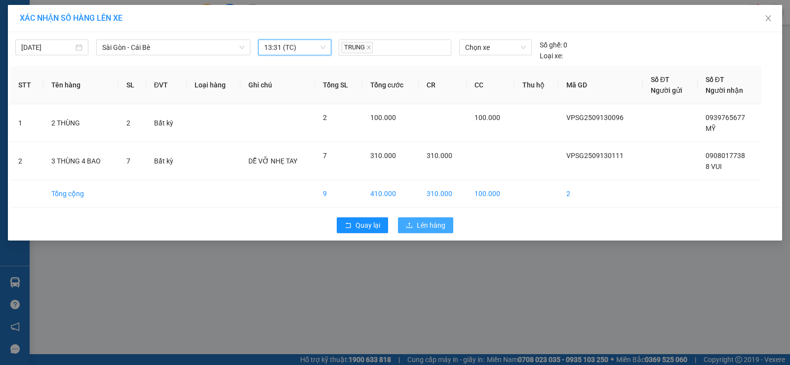
click at [415, 224] on button "Lên hàng" at bounding box center [425, 225] width 55 height 16
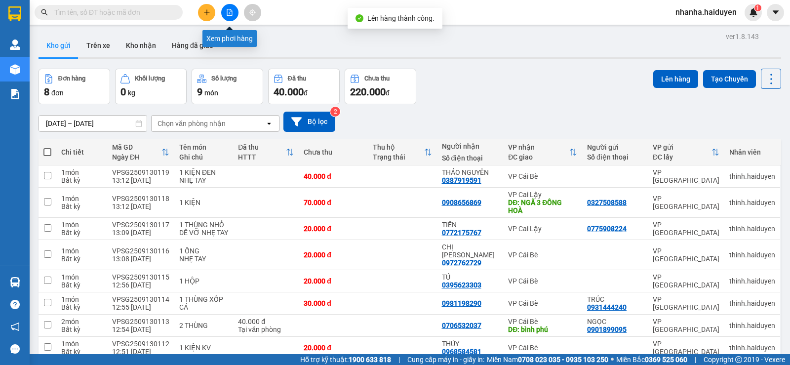
click at [234, 11] on button at bounding box center [229, 12] width 17 height 17
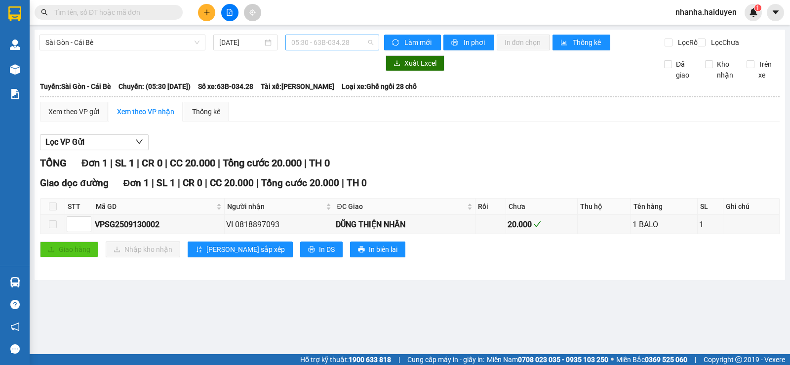
click at [297, 44] on span "05:30 - 63B-034.28" at bounding box center [331, 42] width 81 height 15
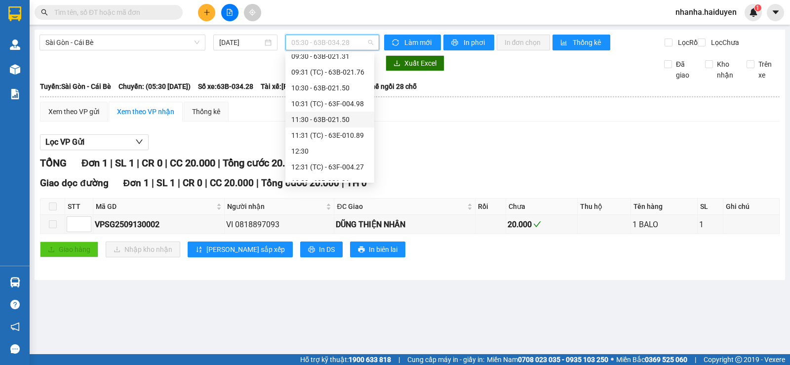
scroll to position [197, 0]
click at [334, 148] on div "13:31 (TC)" at bounding box center [329, 149] width 77 height 11
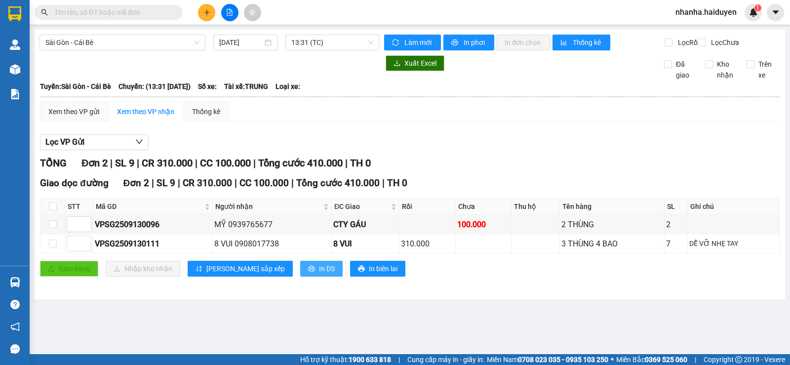
click at [308, 272] on icon "printer" at bounding box center [311, 269] width 6 height 6
drag, startPoint x: 298, startPoint y: 44, endPoint x: 300, endPoint y: 55, distance: 11.6
click at [300, 54] on body "Kết quả tìm kiếm ( 0 ) Bộ lọc No Data nhanha.haiduyen 1 Quản Lý Quản lý thu hộ …" at bounding box center [395, 182] width 790 height 365
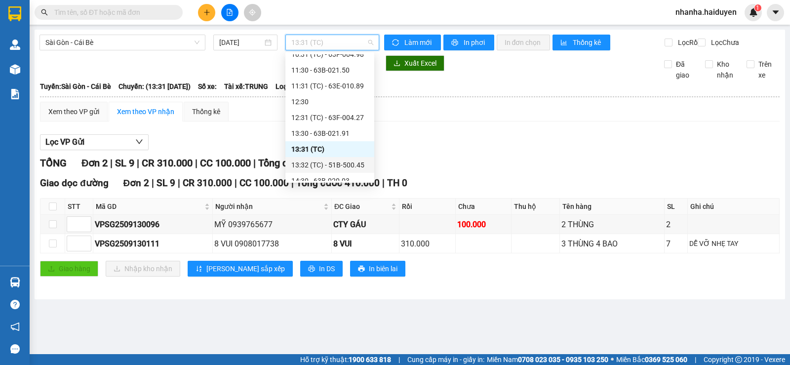
click at [322, 161] on div "13:32 (TC) - 51B-500.45" at bounding box center [329, 164] width 77 height 11
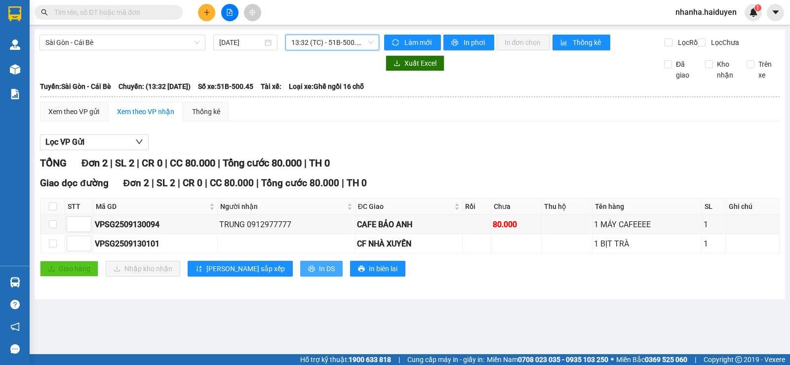
click at [300, 275] on button "In DS" at bounding box center [321, 269] width 42 height 16
click at [329, 47] on span "13:32 (TC) - 51B-500.45" at bounding box center [331, 42] width 81 height 15
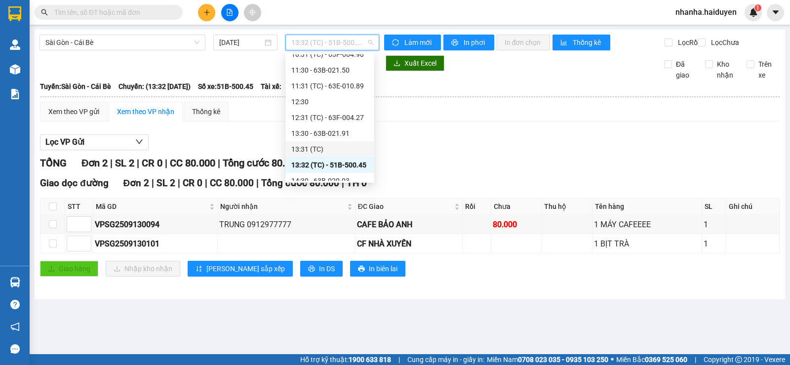
click at [320, 149] on div "13:31 (TC)" at bounding box center [329, 149] width 77 height 11
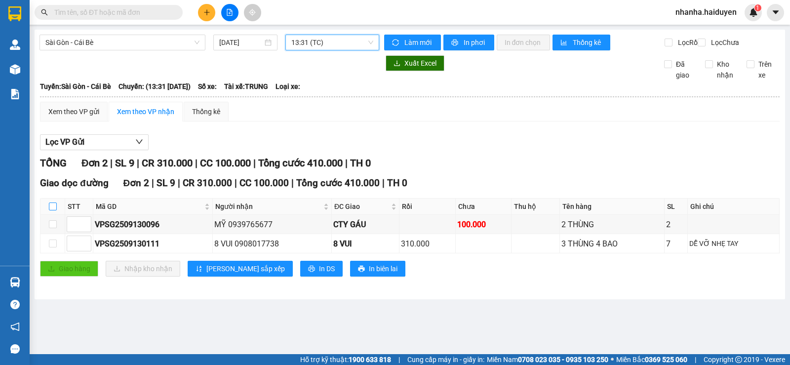
click at [53, 210] on input "checkbox" at bounding box center [53, 206] width 8 height 8
checkbox input "true"
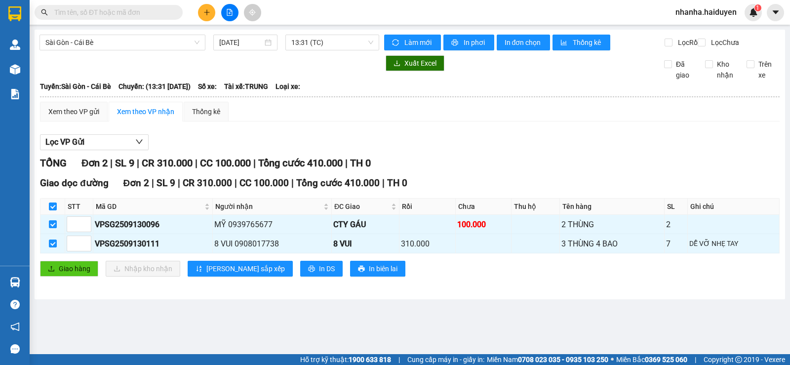
click at [56, 268] on div "Giao dọc đường Đơn 2 | SL 9 | CR 310.000 | CC 100.000 | Tổng cước 410.000 | TH …" at bounding box center [409, 230] width 739 height 108
click at [73, 274] on span "Giao hàng" at bounding box center [75, 268] width 32 height 11
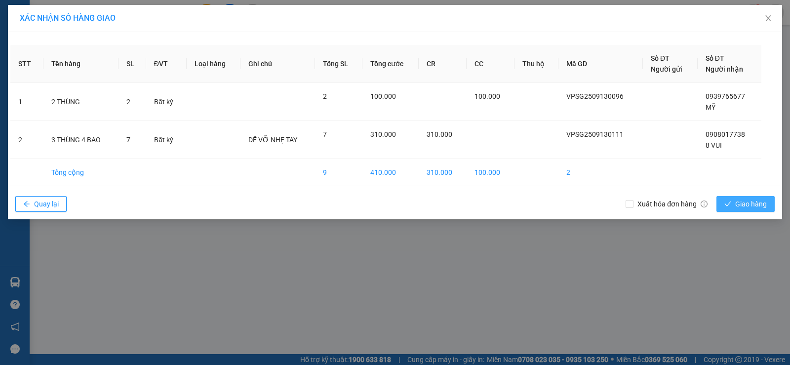
click at [735, 202] on span "Giao hàng" at bounding box center [751, 203] width 32 height 11
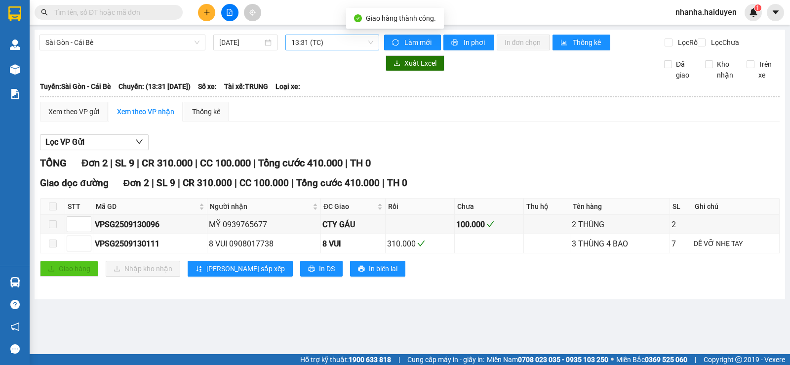
click at [332, 40] on span "13:31 (TC)" at bounding box center [331, 42] width 81 height 15
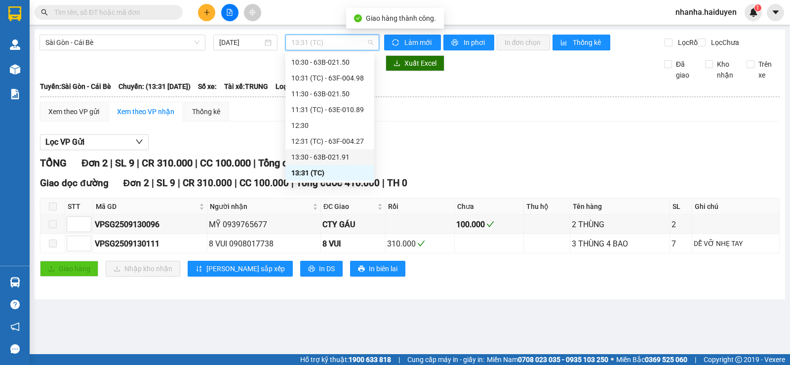
scroll to position [223, 0]
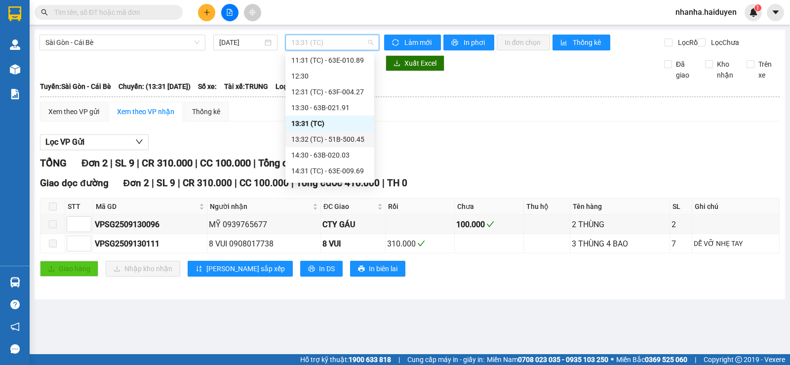
click at [328, 135] on div "13:32 (TC) - 51B-500.45" at bounding box center [329, 139] width 77 height 11
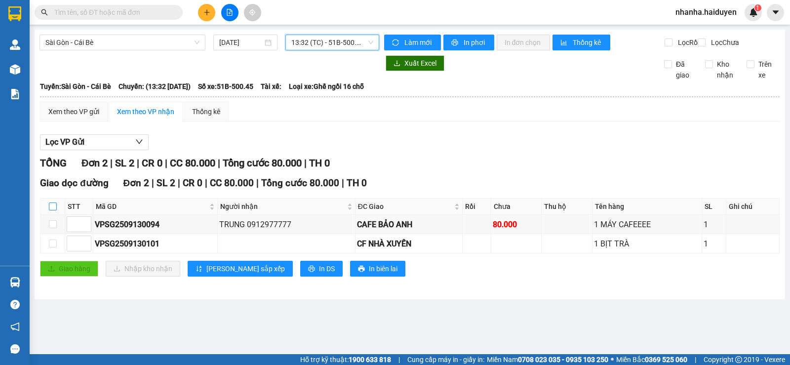
click at [56, 210] on input "checkbox" at bounding box center [53, 206] width 8 height 8
checkbox input "true"
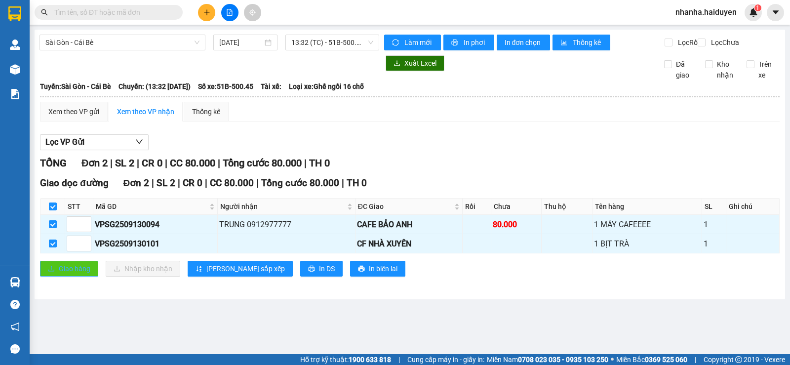
click at [55, 276] on button "Giao hàng" at bounding box center [69, 269] width 58 height 16
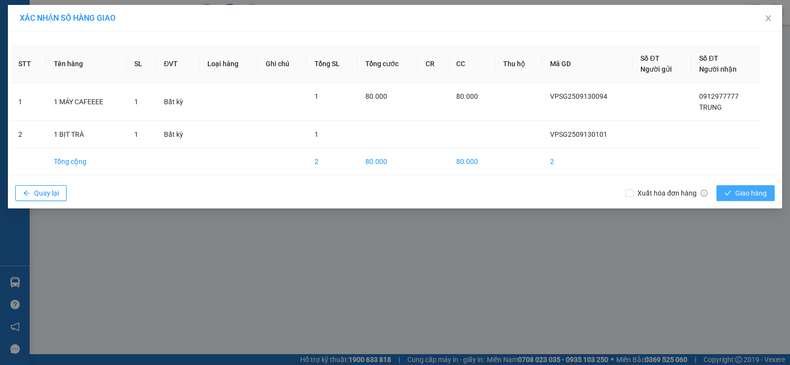
drag, startPoint x: 743, startPoint y: 190, endPoint x: 672, endPoint y: 190, distance: 71.1
click at [743, 191] on span "Giao hàng" at bounding box center [751, 193] width 32 height 11
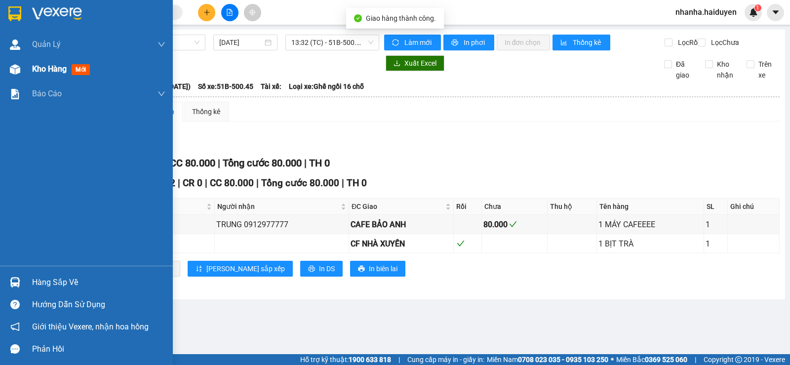
click at [13, 76] on div at bounding box center [14, 69] width 17 height 17
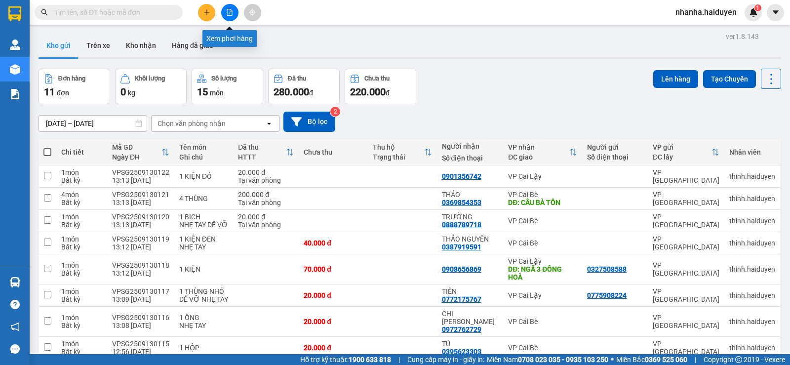
click at [230, 12] on icon "file-add" at bounding box center [229, 12] width 7 height 7
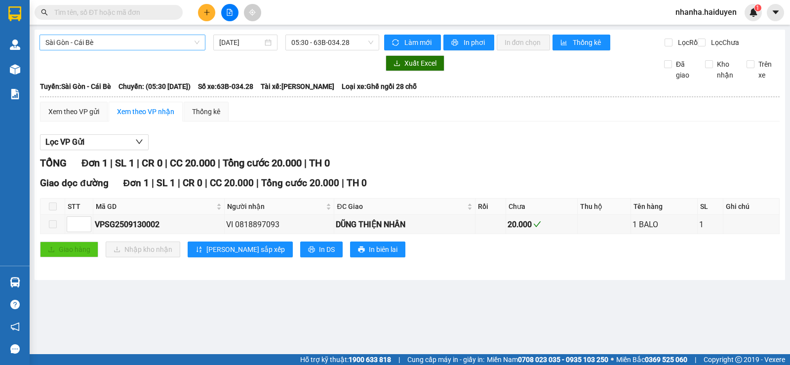
click at [130, 44] on span "Sài Gòn - Cái Bè" at bounding box center [122, 42] width 154 height 15
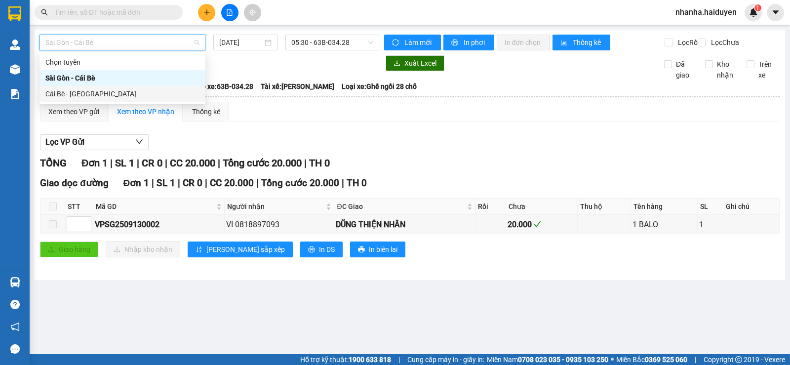
click at [120, 88] on div "Cái Bè - [GEOGRAPHIC_DATA]" at bounding box center [122, 94] width 166 height 16
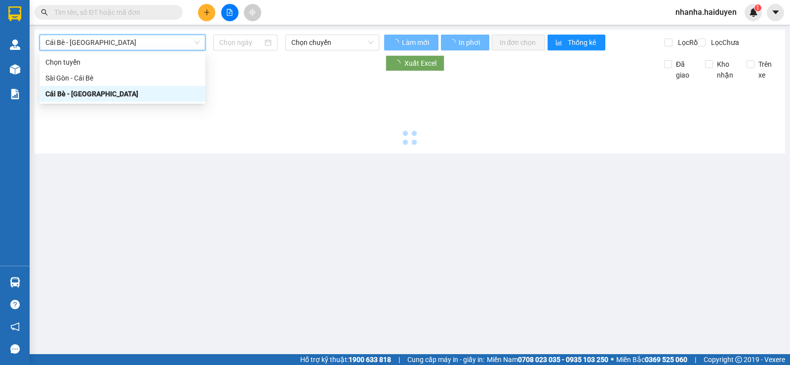
type input "[DATE]"
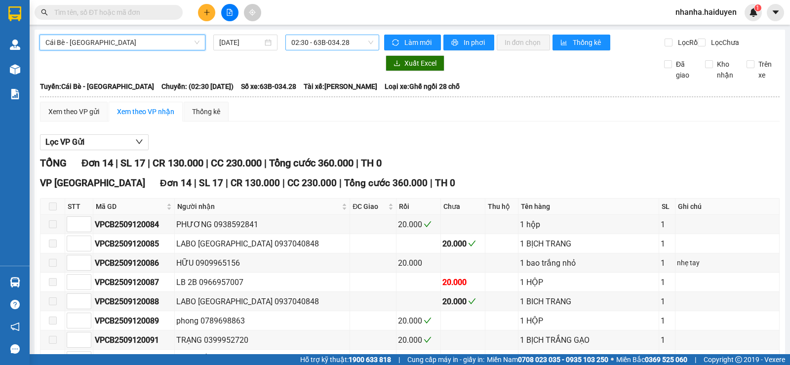
click at [306, 41] on span "02:30 - 63B-034.28" at bounding box center [331, 42] width 81 height 15
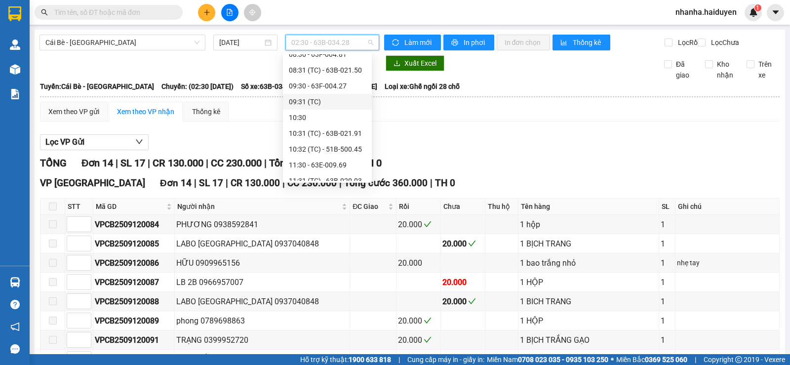
scroll to position [247, 0]
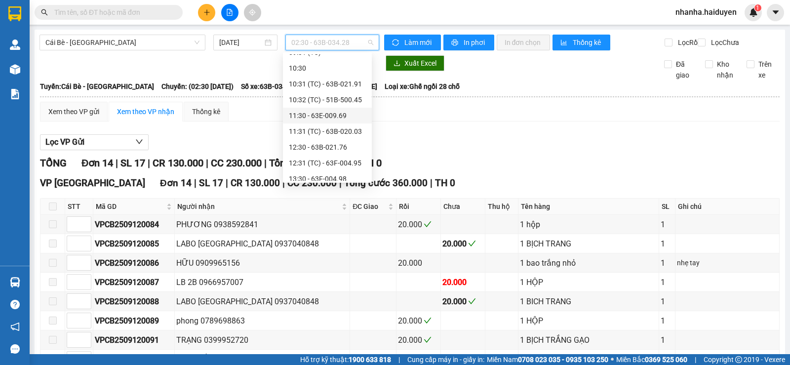
click at [307, 116] on div "11:30 - 63E-009.69" at bounding box center [327, 115] width 77 height 11
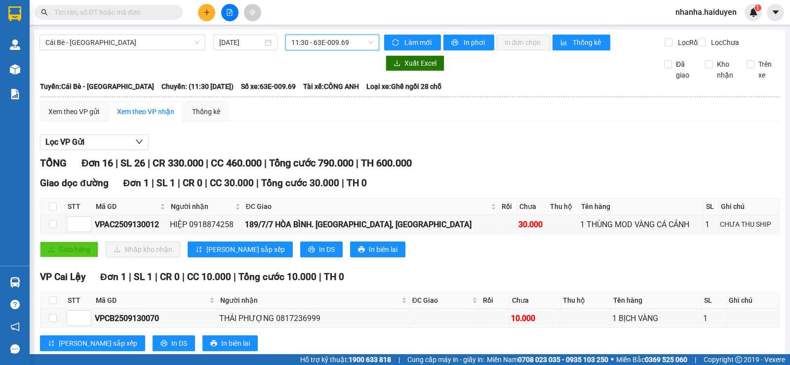
click at [321, 44] on span "11:30 - 63E-009.69" at bounding box center [331, 42] width 81 height 15
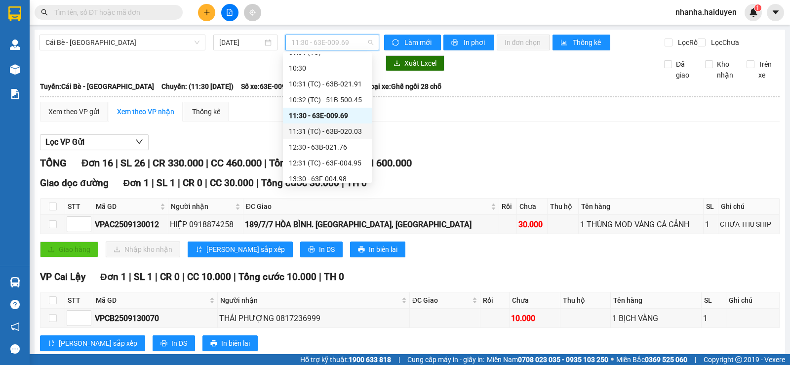
click at [330, 131] on div "11:31 (TC) - 63B-020.03" at bounding box center [327, 131] width 77 height 11
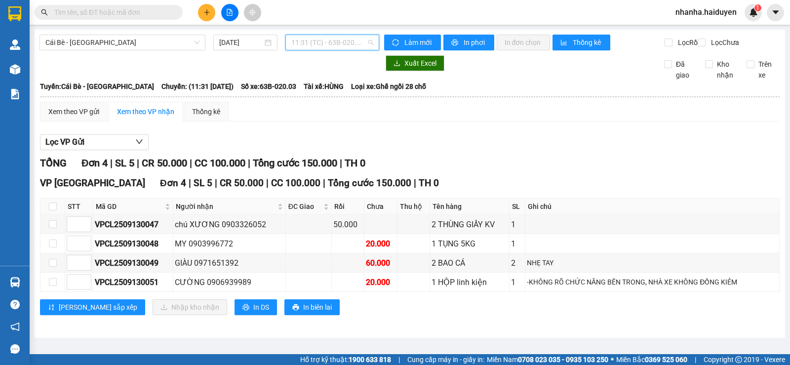
click at [335, 45] on span "11:31 (TC) - 63B-020.03" at bounding box center [331, 42] width 81 height 15
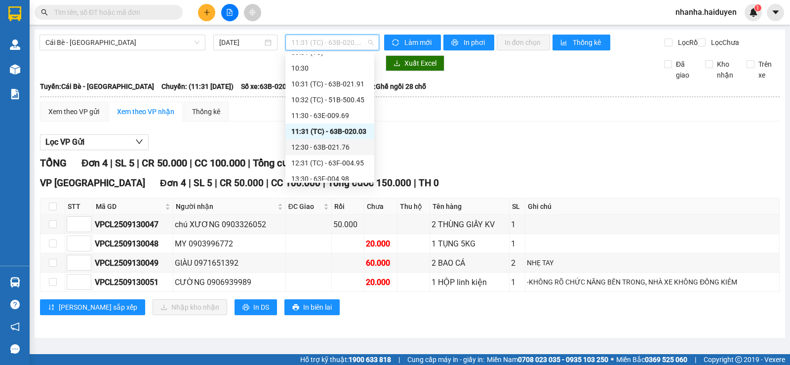
click at [327, 150] on div "12:30 - 63B-021.76" at bounding box center [329, 147] width 77 height 11
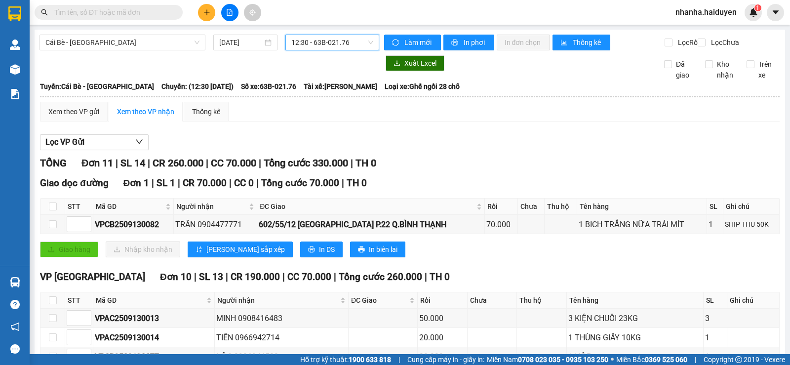
click at [326, 46] on span "12:30 - 63B-021.76" at bounding box center [331, 42] width 81 height 15
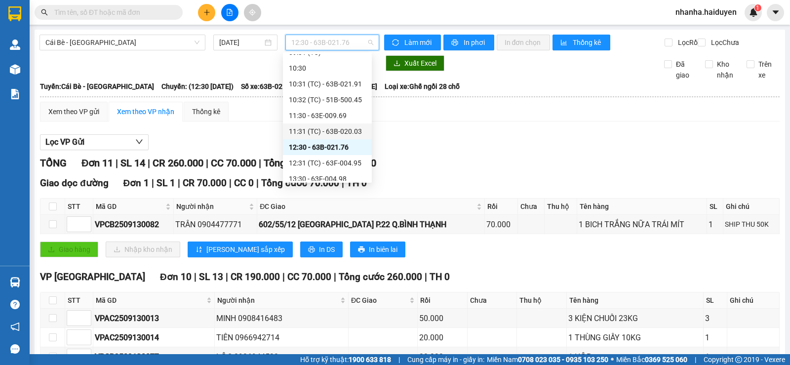
click at [327, 127] on div "11:31 (TC) - 63B-020.03" at bounding box center [327, 131] width 77 height 11
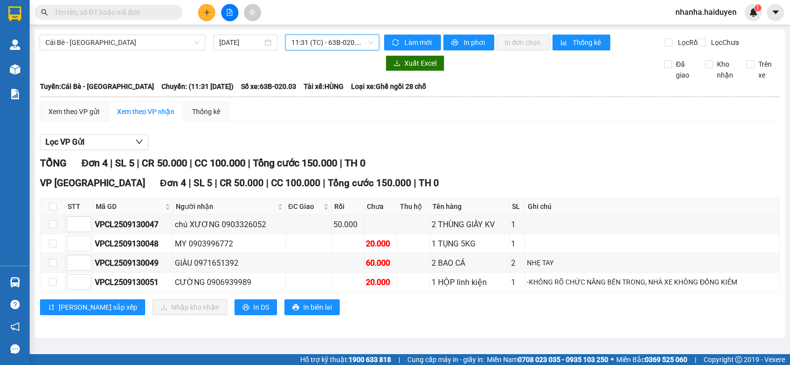
click at [328, 43] on span "11:31 (TC) - 63B-020.03" at bounding box center [331, 42] width 81 height 15
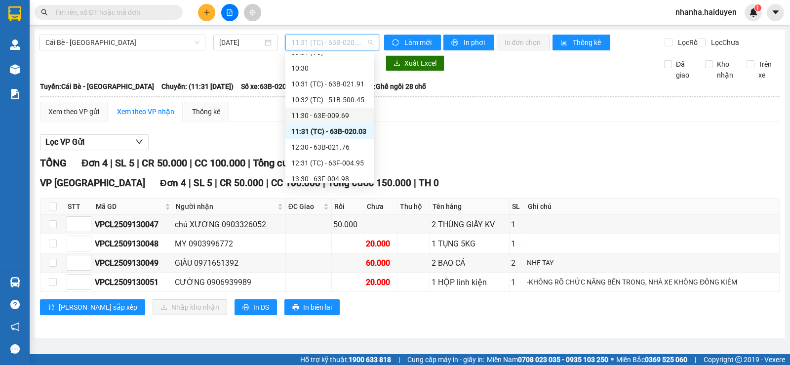
click at [325, 116] on div "11:30 - 63E-009.69" at bounding box center [329, 115] width 77 height 11
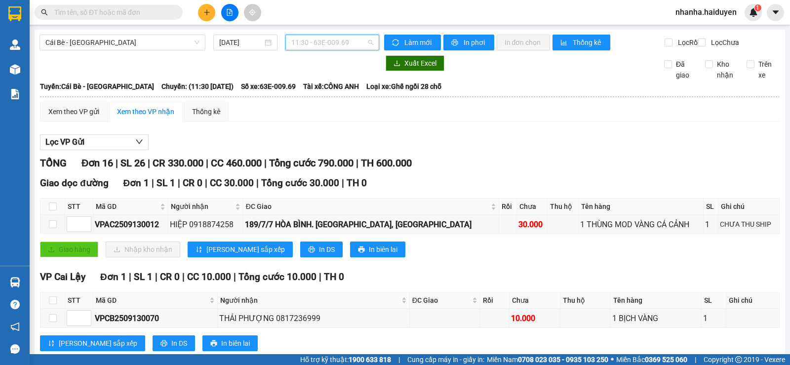
click at [325, 46] on span "11:30 - 63E-009.69" at bounding box center [331, 42] width 81 height 15
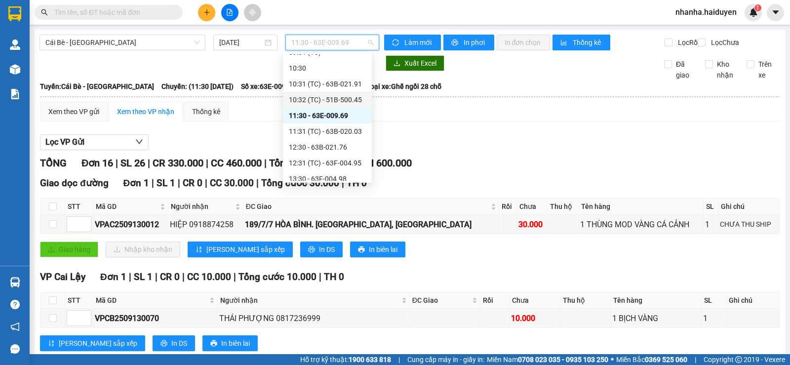
click at [327, 104] on div "10:32 (TC) - 51B-500.45" at bounding box center [327, 99] width 77 height 11
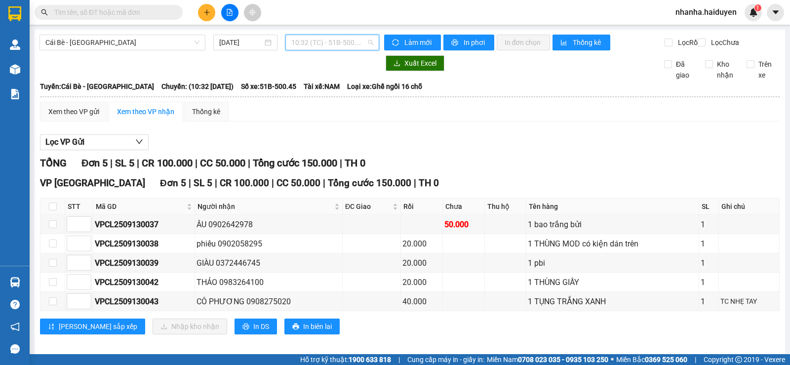
click at [327, 38] on span "10:32 (TC) - 51B-500.45" at bounding box center [331, 42] width 81 height 15
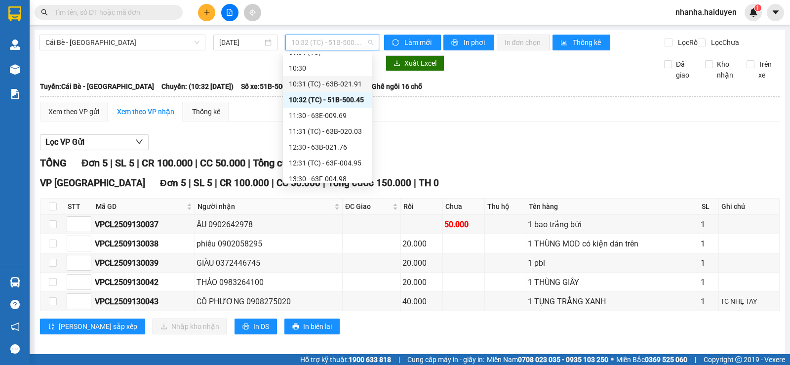
click at [329, 87] on div "10:31 (TC) - 63B-021.91" at bounding box center [327, 83] width 77 height 11
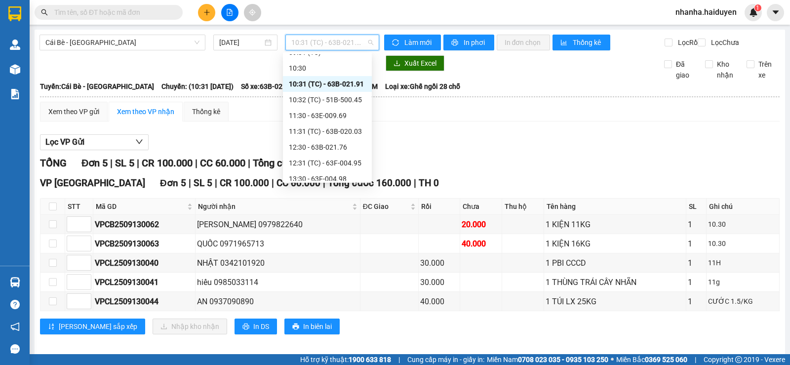
click at [328, 46] on span "10:31 (TC) - 63B-021.91" at bounding box center [331, 42] width 81 height 15
click at [326, 69] on div "10:30" at bounding box center [327, 68] width 77 height 11
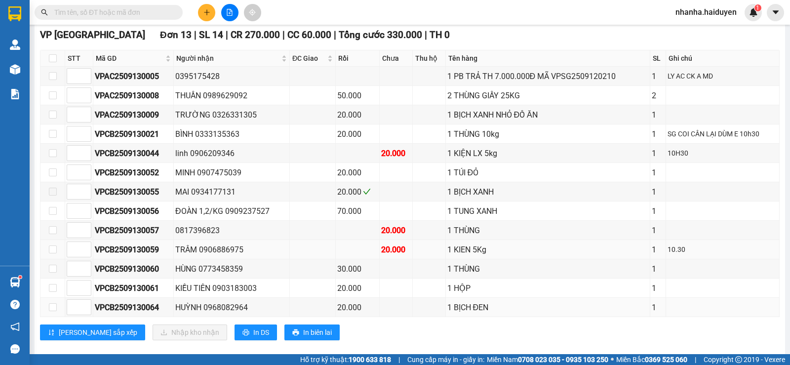
scroll to position [170, 0]
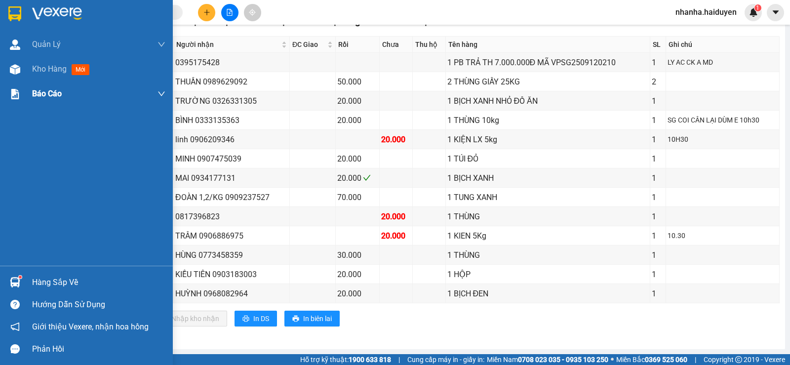
drag, startPoint x: 27, startPoint y: 70, endPoint x: 40, endPoint y: 102, distance: 34.7
click at [27, 70] on div "Kho hàng mới" at bounding box center [86, 69] width 173 height 25
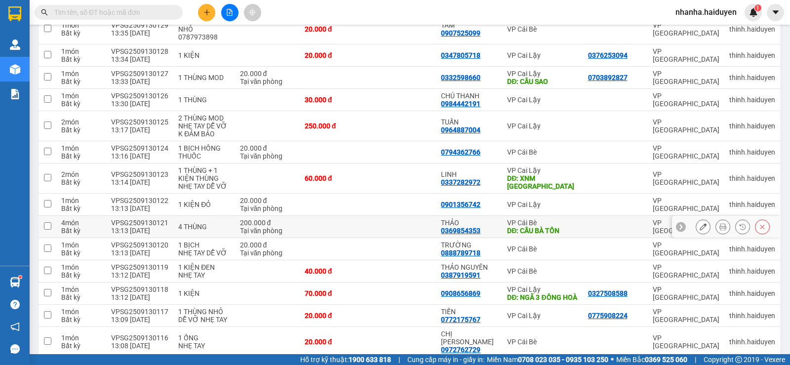
scroll to position [483, 0]
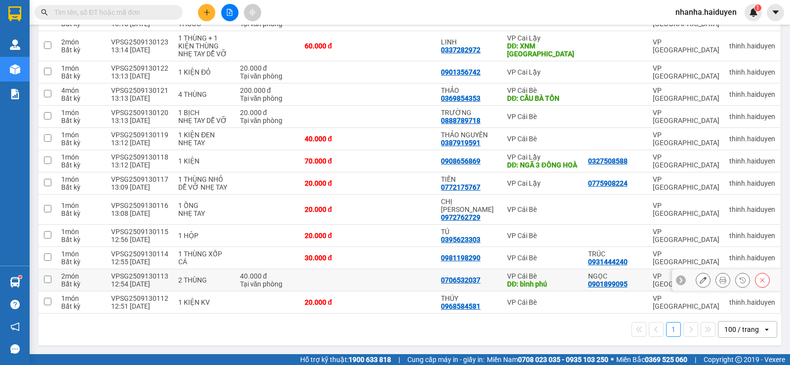
drag, startPoint x: 407, startPoint y: 281, endPoint x: 429, endPoint y: 199, distance: 84.9
click at [407, 280] on td at bounding box center [402, 280] width 68 height 22
checkbox input "true"
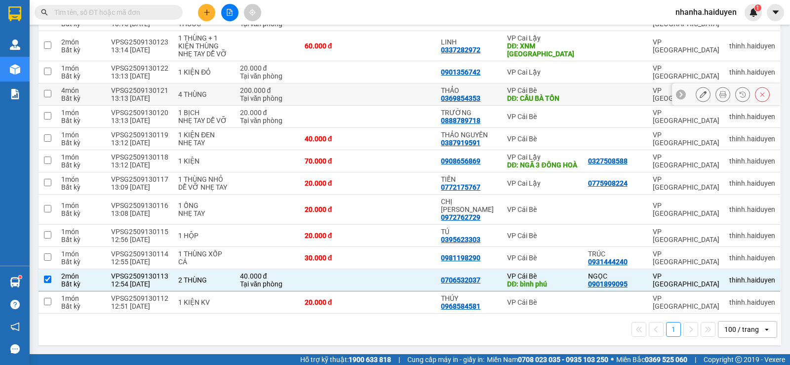
click at [429, 90] on td at bounding box center [402, 94] width 68 height 22
checkbox input "true"
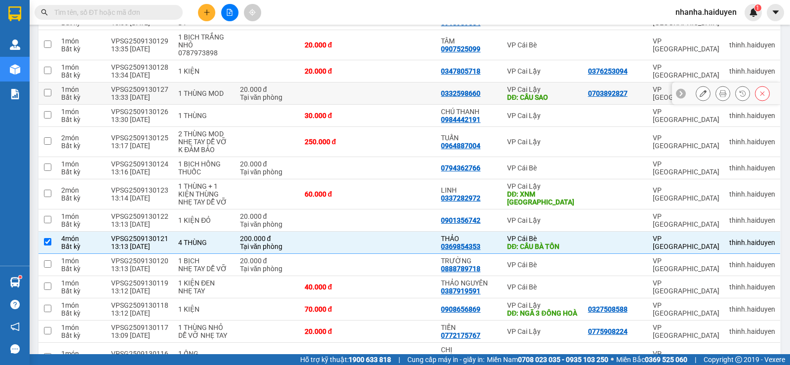
scroll to position [236, 0]
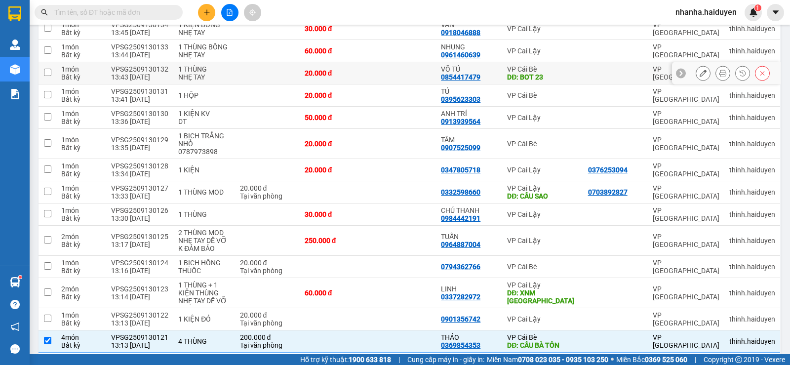
click at [423, 70] on td at bounding box center [402, 73] width 68 height 22
checkbox input "true"
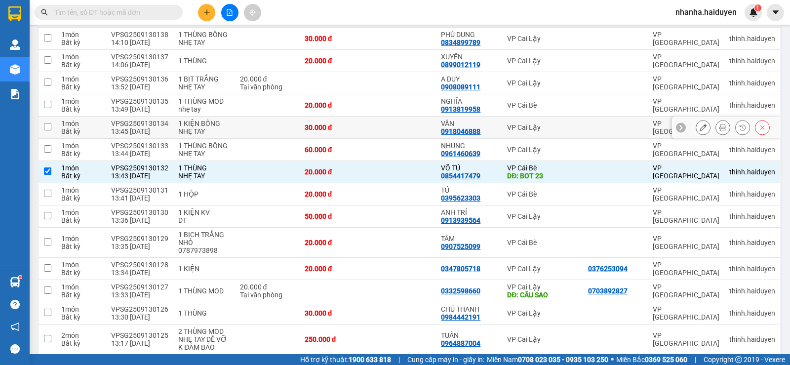
scroll to position [0, 0]
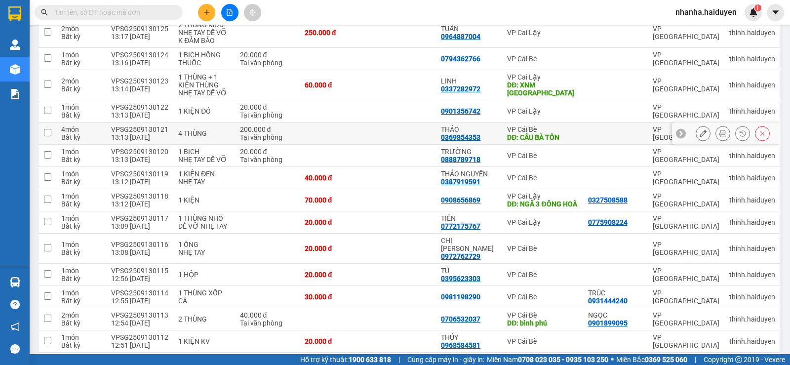
scroll to position [483, 0]
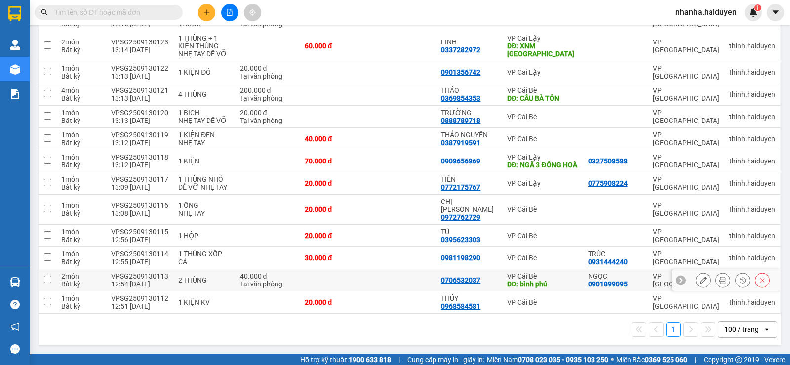
click at [398, 277] on td at bounding box center [402, 280] width 68 height 22
checkbox input "true"
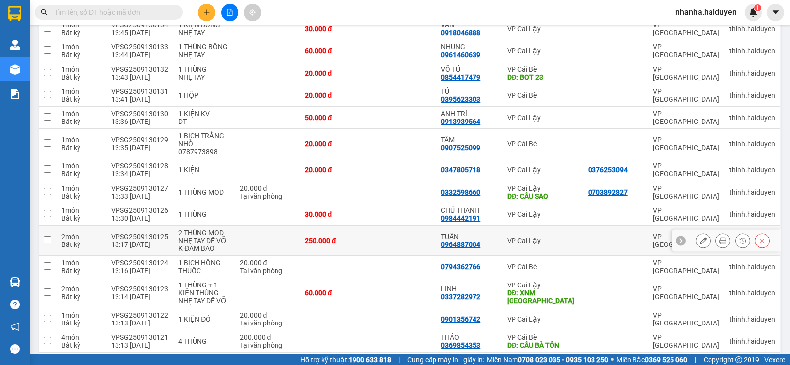
scroll to position [286, 0]
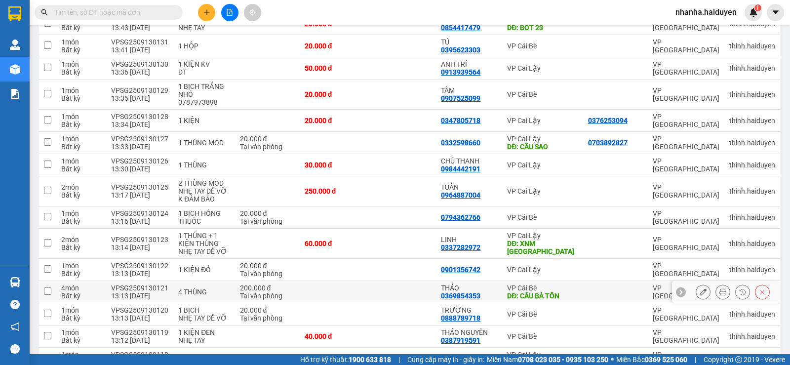
click at [361, 288] on td at bounding box center [334, 292] width 68 height 22
checkbox input "true"
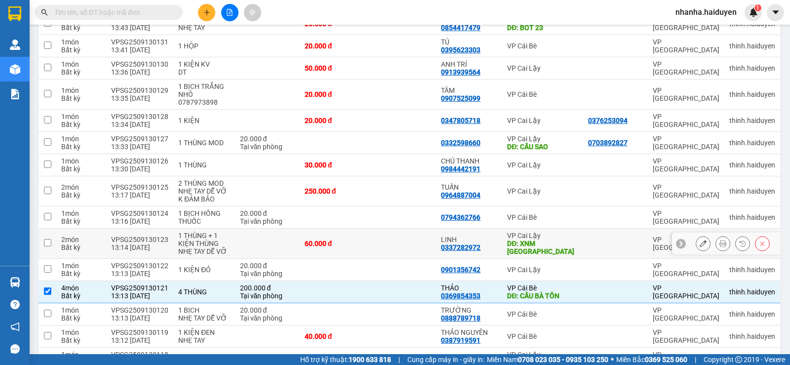
scroll to position [138, 0]
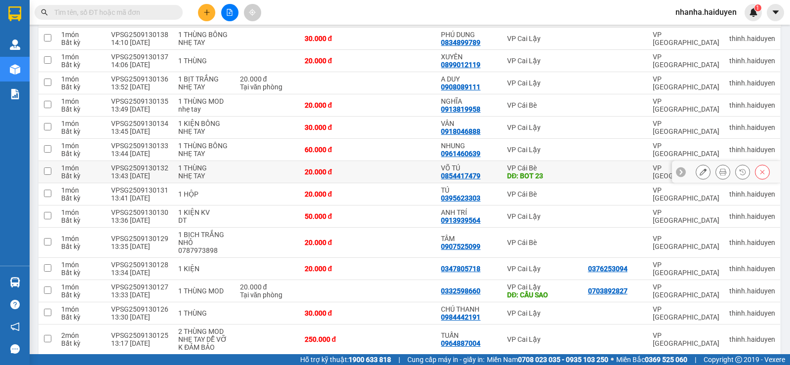
click at [363, 163] on td "20.000 đ" at bounding box center [334, 172] width 68 height 22
checkbox input "true"
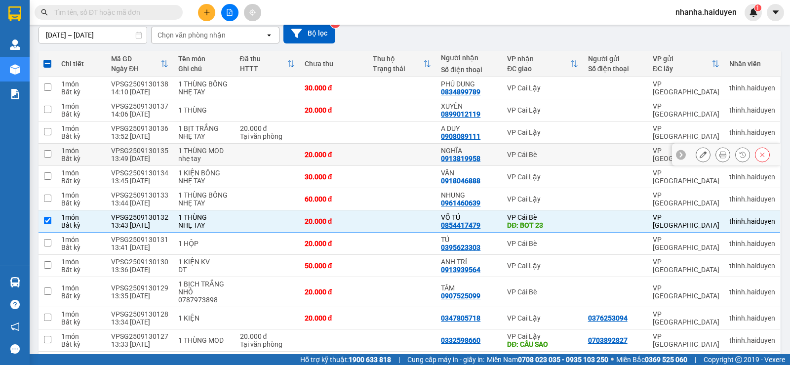
scroll to position [0, 0]
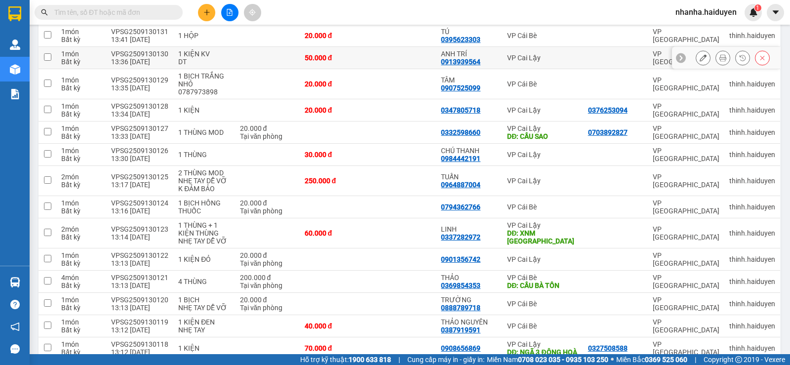
scroll to position [483, 0]
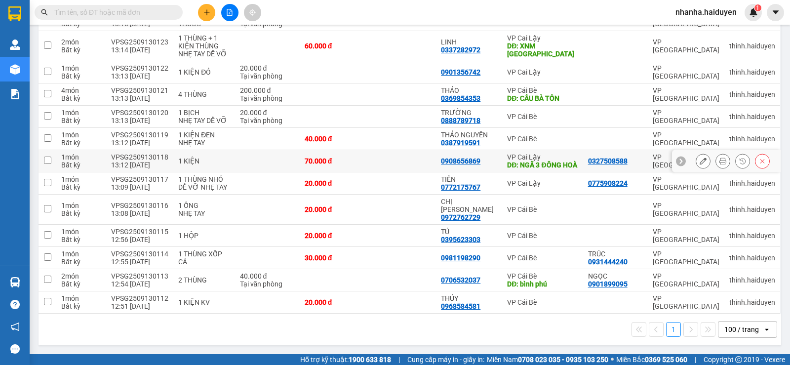
click at [393, 160] on td at bounding box center [402, 161] width 68 height 22
checkbox input "true"
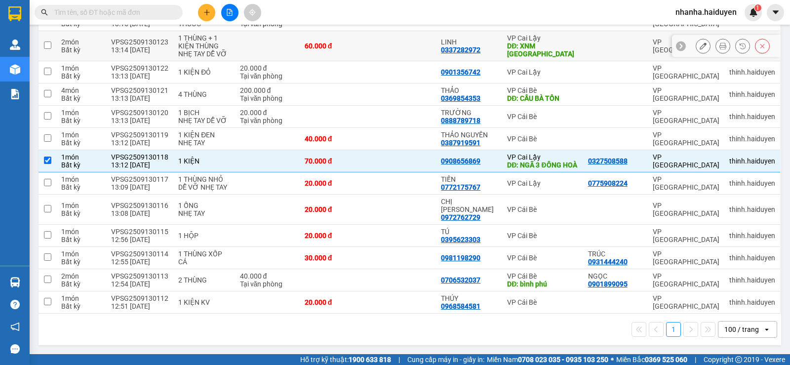
click at [376, 50] on td at bounding box center [402, 46] width 68 height 30
checkbox input "true"
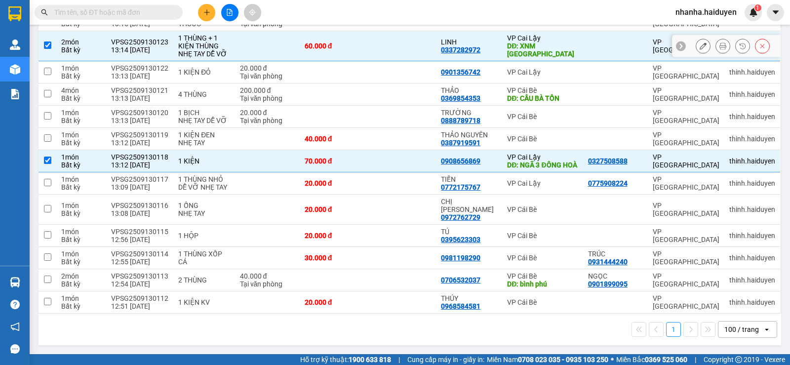
scroll to position [335, 0]
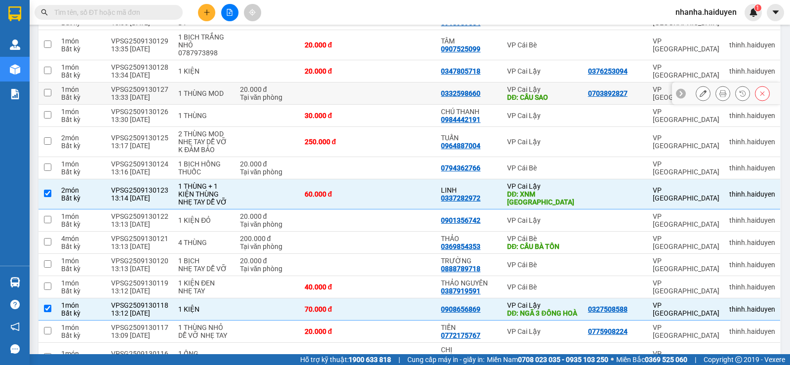
click at [390, 101] on td at bounding box center [402, 93] width 68 height 22
checkbox input "true"
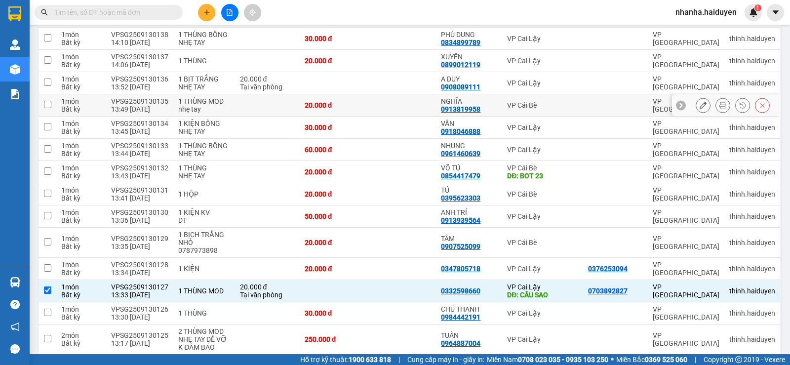
scroll to position [0, 0]
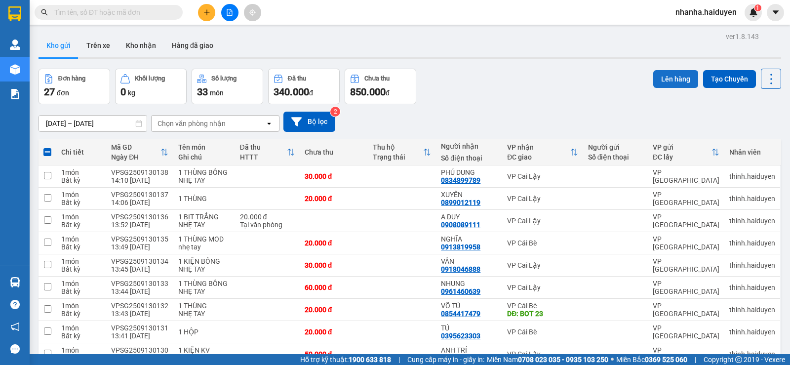
click at [656, 77] on button "Lên hàng" at bounding box center [675, 79] width 45 height 18
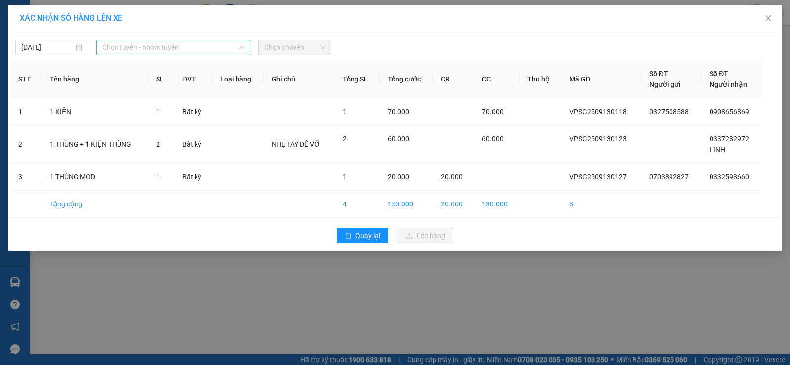
click at [195, 51] on span "Chọn tuyến - nhóm tuyến" at bounding box center [173, 47] width 142 height 15
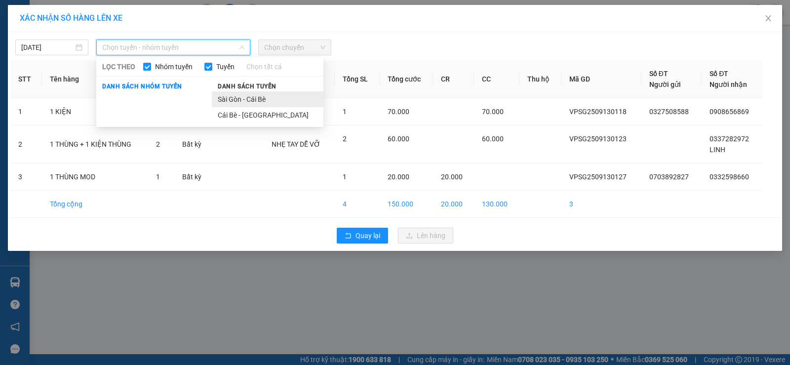
click at [225, 98] on li "Sài Gòn - Cái Bè" at bounding box center [268, 99] width 112 height 16
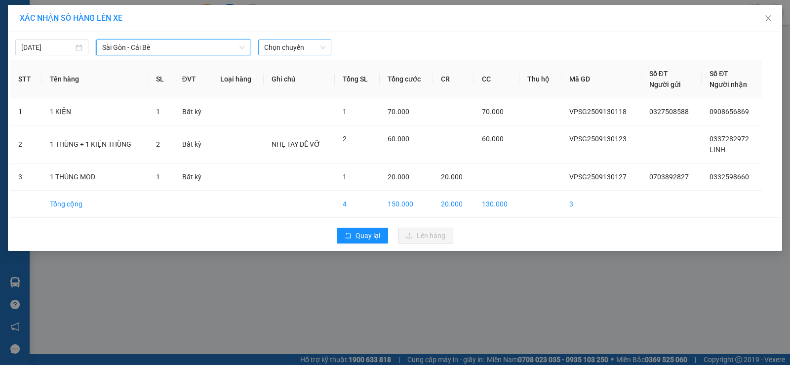
click at [269, 47] on span "Chọn chuyến" at bounding box center [294, 47] width 61 height 15
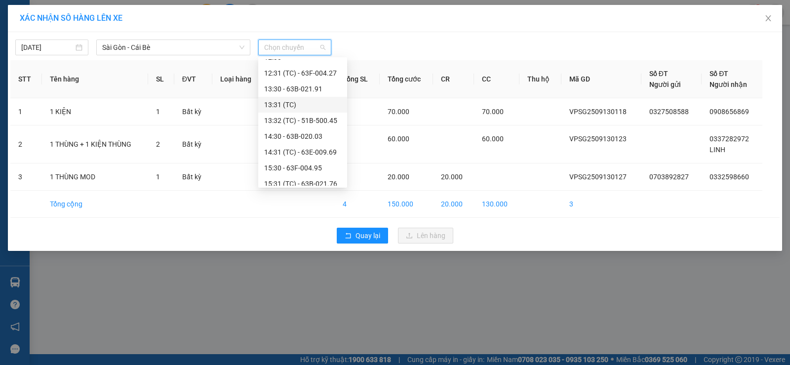
scroll to position [296, 0]
click at [304, 105] on div "14:31 (TC) - 63E-009.69" at bounding box center [302, 102] width 77 height 11
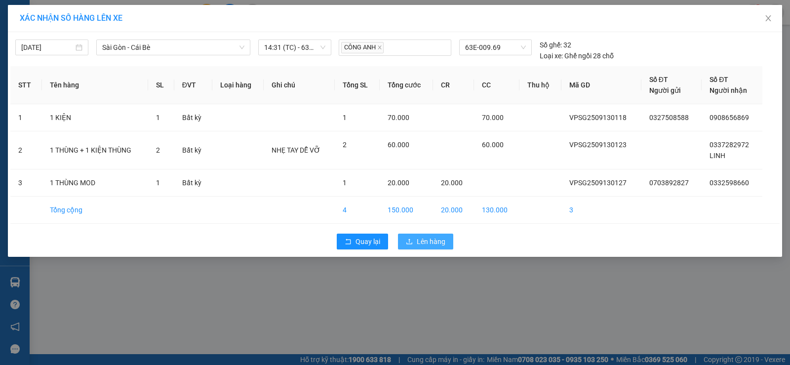
click at [434, 243] on span "Lên hàng" at bounding box center [431, 241] width 29 height 11
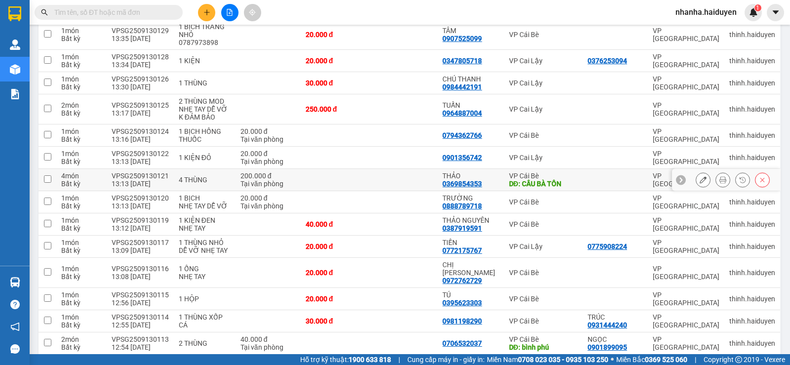
scroll to position [401, 0]
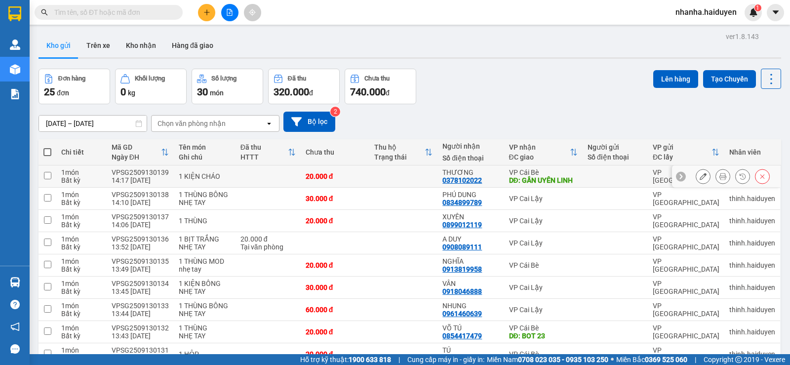
click at [357, 173] on div "20.000 đ" at bounding box center [334, 176] width 59 height 8
checkbox input "true"
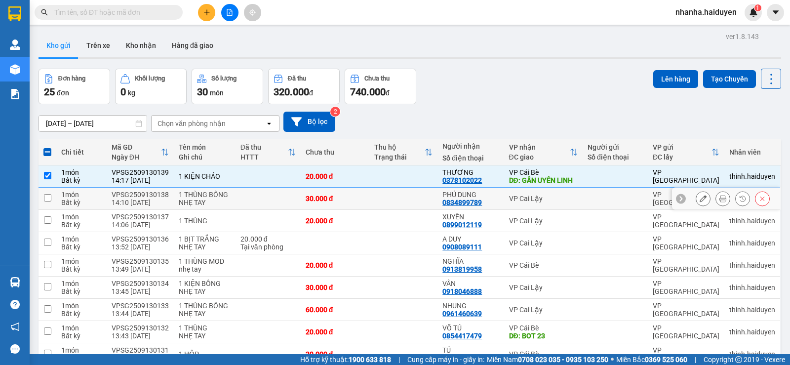
scroll to position [197, 0]
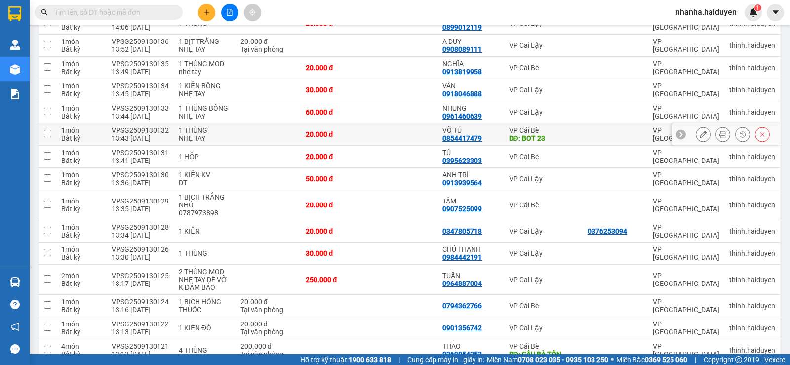
click at [408, 128] on td at bounding box center [403, 134] width 69 height 22
checkbox input "true"
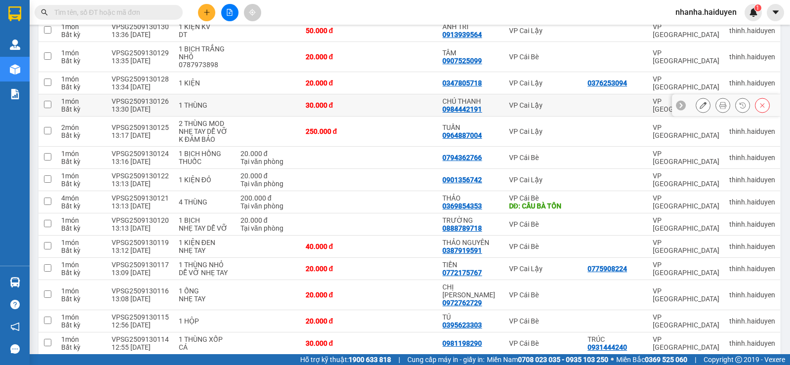
scroll to position [423, 0]
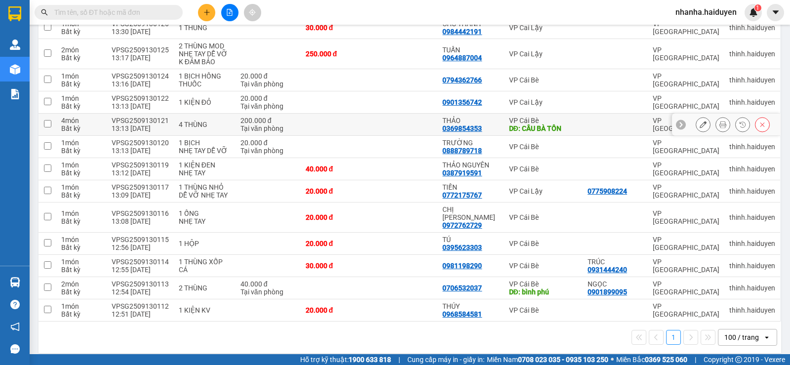
click at [403, 125] on td at bounding box center [403, 125] width 69 height 22
checkbox input "true"
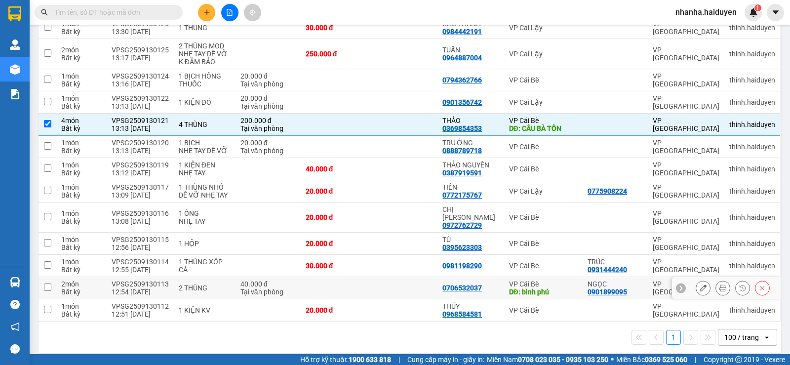
drag, startPoint x: 390, startPoint y: 281, endPoint x: 395, endPoint y: 279, distance: 5.6
click at [390, 282] on td at bounding box center [403, 288] width 69 height 22
checkbox input "true"
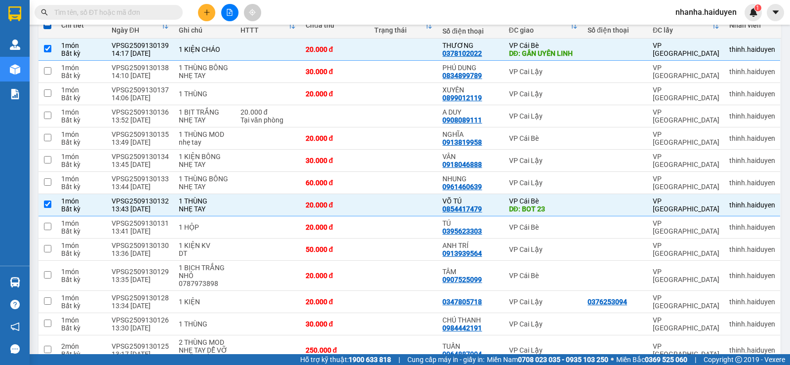
scroll to position [0, 0]
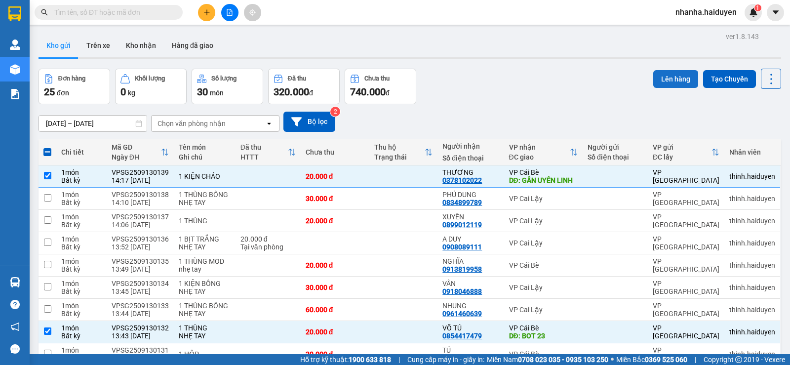
click at [674, 79] on button "Lên hàng" at bounding box center [675, 79] width 45 height 18
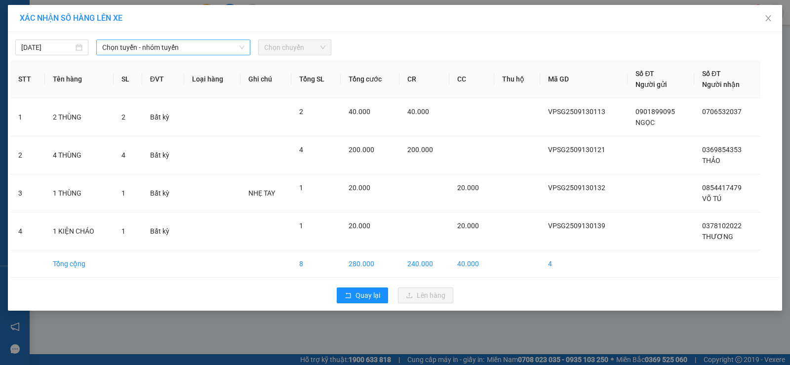
click at [198, 47] on span "Chọn tuyến - nhóm tuyến" at bounding box center [173, 47] width 142 height 15
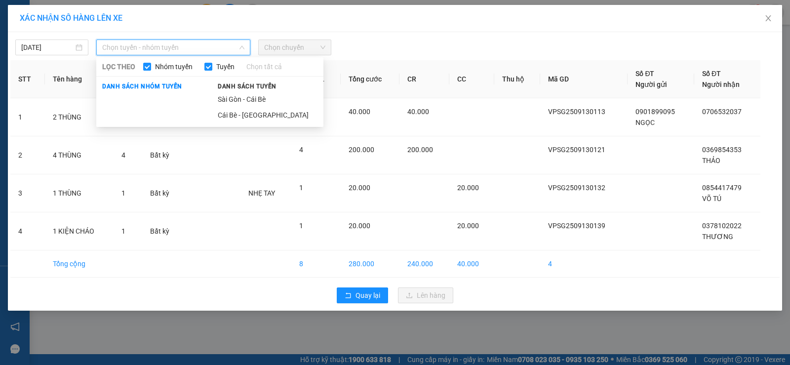
click at [243, 101] on li "Sài Gòn - Cái Bè" at bounding box center [268, 99] width 112 height 16
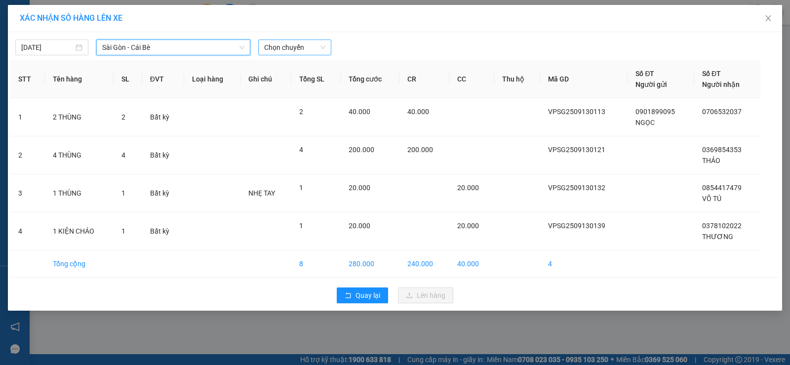
click at [276, 49] on span "Chọn chuyến" at bounding box center [294, 47] width 61 height 15
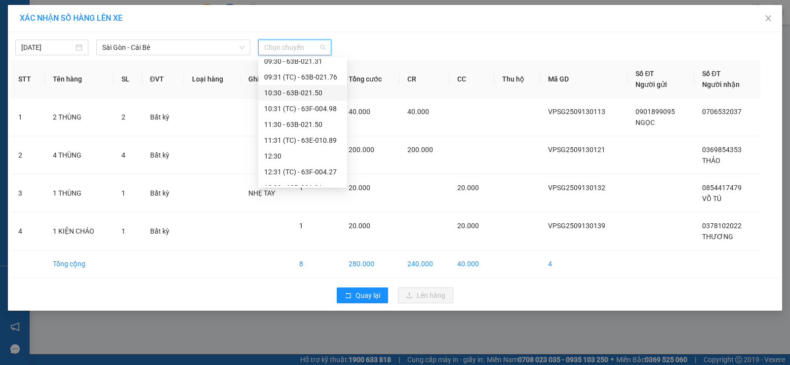
scroll to position [197, 0]
click at [303, 181] on div "14:30 - 63B-020.03" at bounding box center [302, 185] width 77 height 11
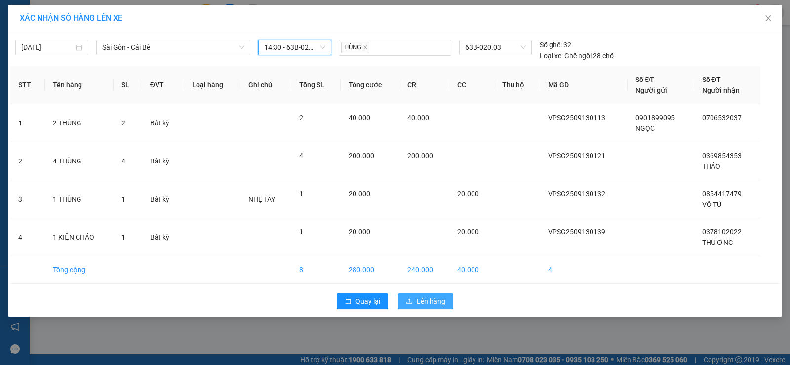
click at [421, 299] on span "Lên hàng" at bounding box center [431, 301] width 29 height 11
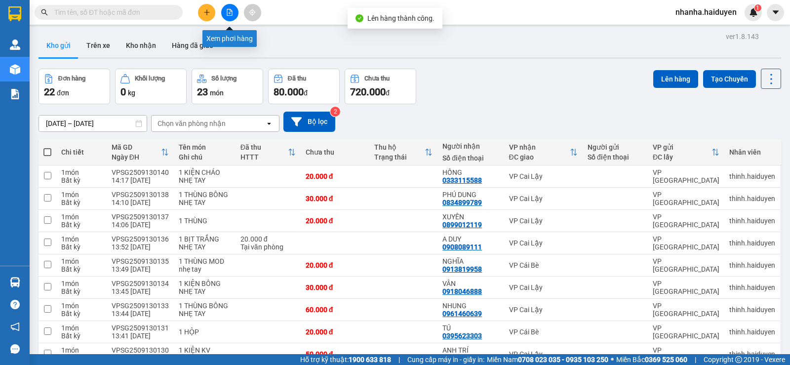
click at [227, 12] on icon "file-add" at bounding box center [229, 12] width 5 height 7
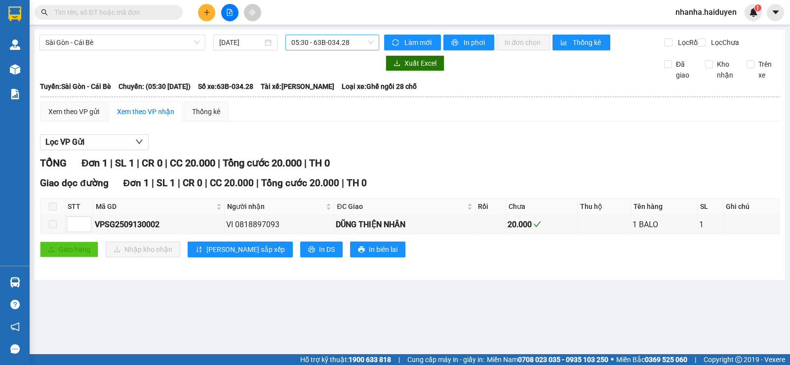
click at [321, 43] on span "05:30 - 63B-034.28" at bounding box center [331, 42] width 81 height 15
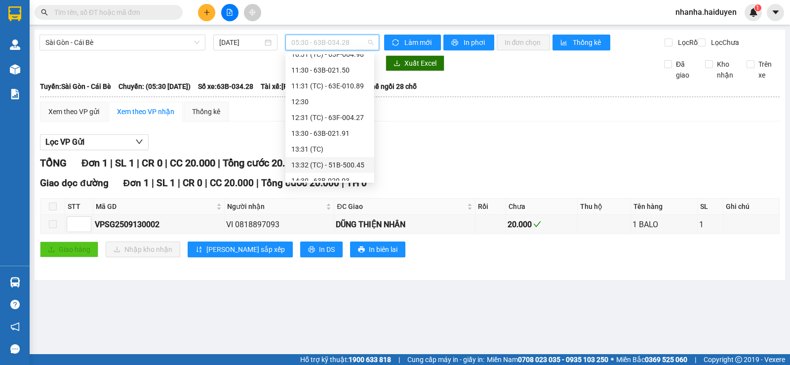
scroll to position [247, 0]
click at [336, 133] on div "14:30 - 63B-020.03" at bounding box center [329, 131] width 77 height 11
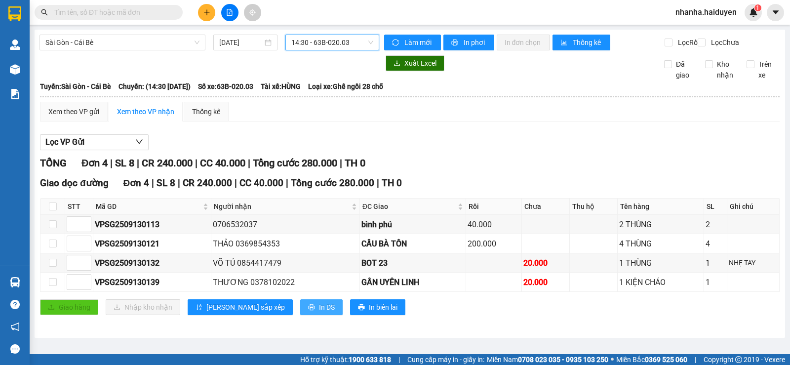
click at [319, 312] on span "In DS" at bounding box center [327, 307] width 16 height 11
drag, startPoint x: 330, startPoint y: 39, endPoint x: 331, endPoint y: 45, distance: 6.0
click at [330, 39] on span "14:30 - 63B-020.03" at bounding box center [331, 42] width 81 height 15
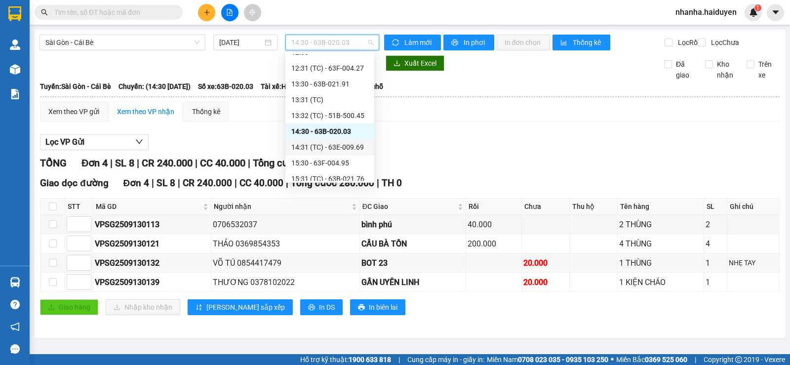
click at [349, 146] on div "14:31 (TC) - 63E-009.69" at bounding box center [329, 147] width 77 height 11
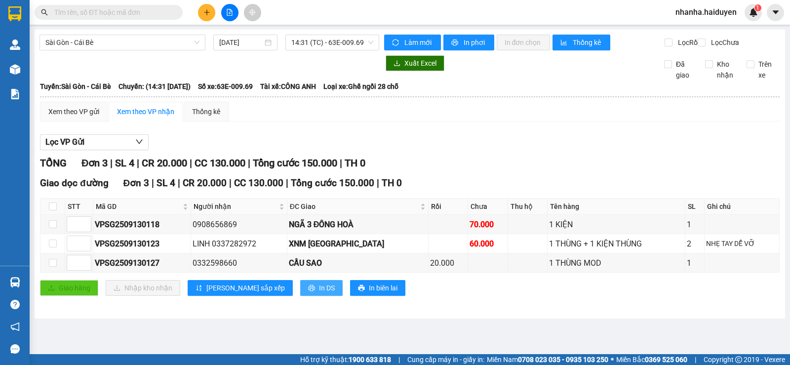
click at [319, 293] on span "In DS" at bounding box center [327, 287] width 16 height 11
click at [55, 210] on input "checkbox" at bounding box center [53, 206] width 8 height 8
checkbox input "true"
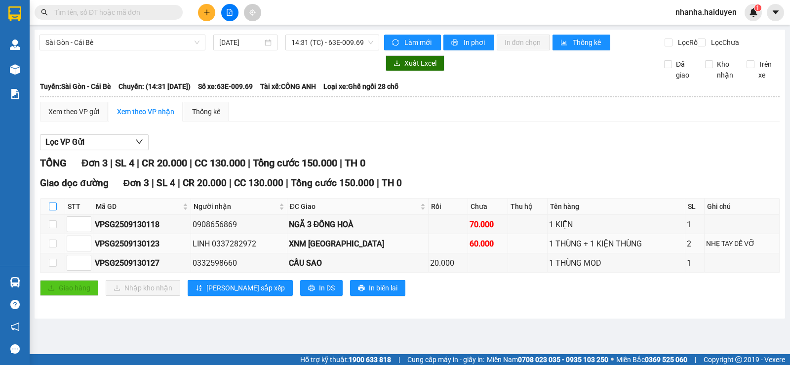
checkbox input "true"
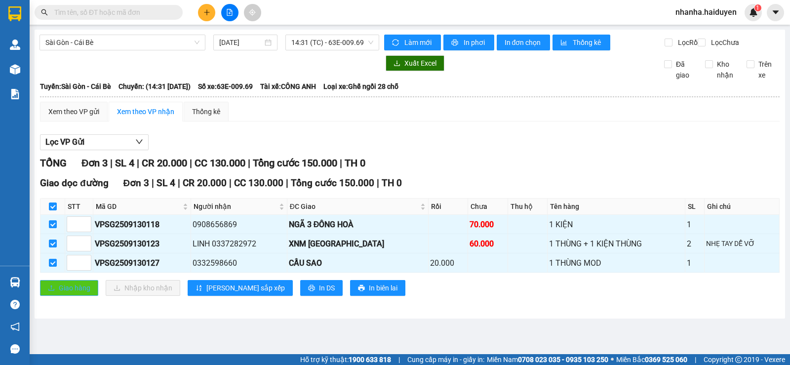
click at [66, 293] on span "Giao hàng" at bounding box center [75, 287] width 32 height 11
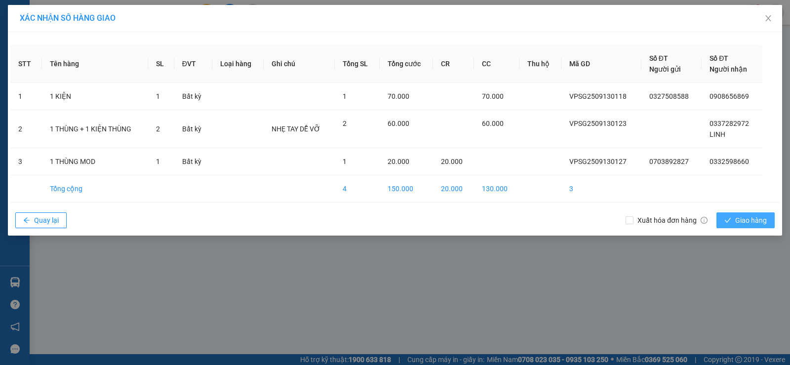
click at [719, 222] on button "Giao hàng" at bounding box center [745, 220] width 58 height 16
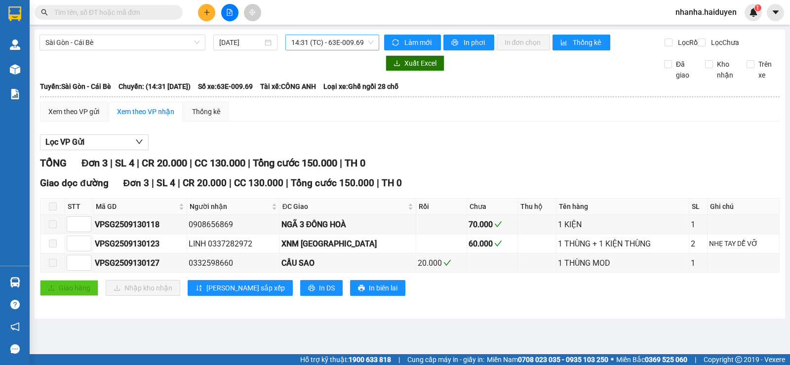
click at [319, 42] on span "14:31 (TC) - 63E-009.69" at bounding box center [331, 42] width 81 height 15
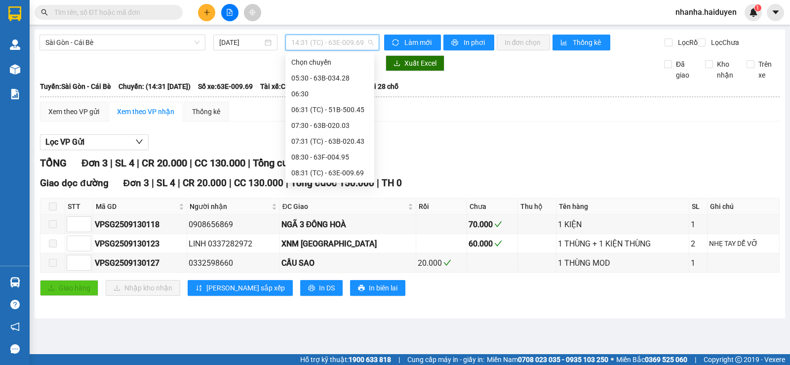
scroll to position [221, 0]
click at [325, 153] on div "14:30 - 63B-020.03" at bounding box center [329, 157] width 77 height 11
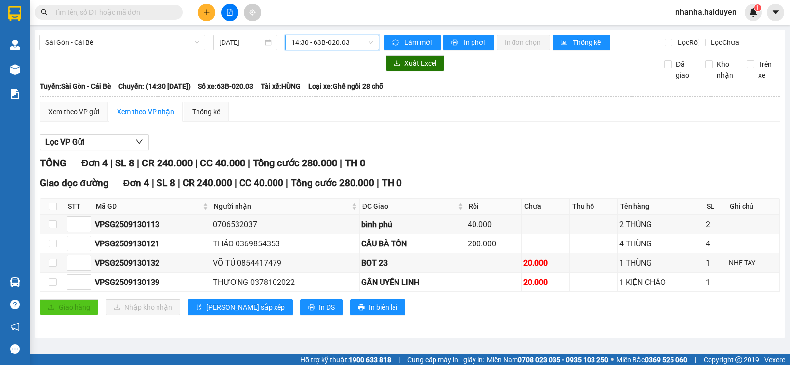
click at [347, 45] on span "14:30 - 63B-020.03" at bounding box center [331, 42] width 81 height 15
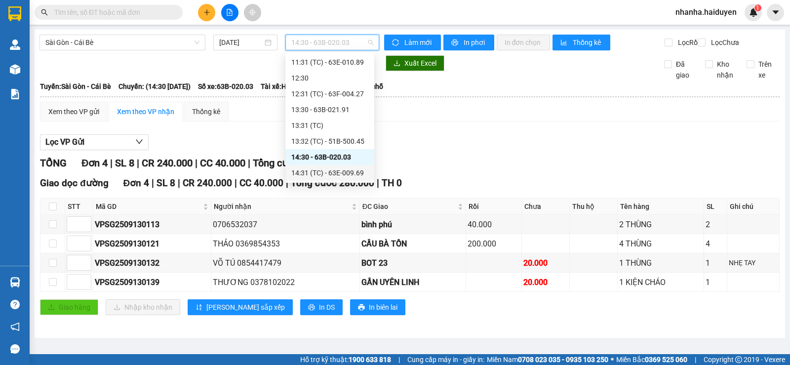
click at [341, 173] on div "14:31 (TC) - 63E-009.69" at bounding box center [329, 172] width 77 height 11
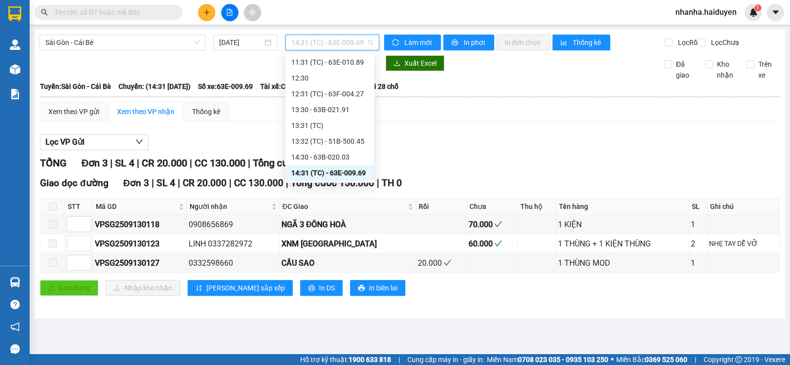
click at [315, 43] on span "14:31 (TC) - 63E-009.69" at bounding box center [331, 42] width 81 height 15
click at [322, 152] on div "14:30 - 63B-020.03" at bounding box center [329, 157] width 89 height 16
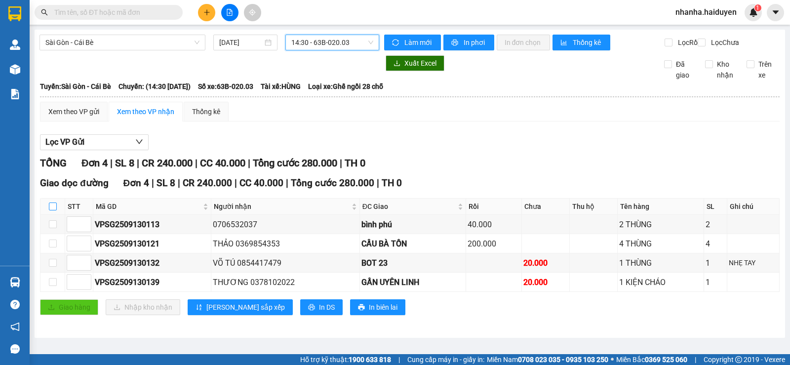
click at [54, 210] on input "checkbox" at bounding box center [53, 206] width 8 height 8
checkbox input "true"
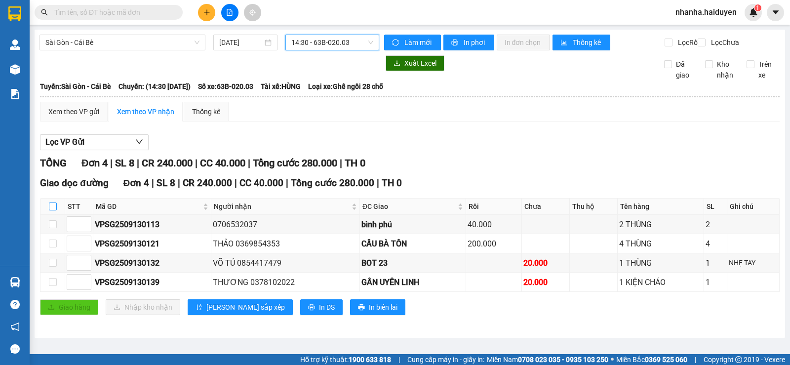
checkbox input "true"
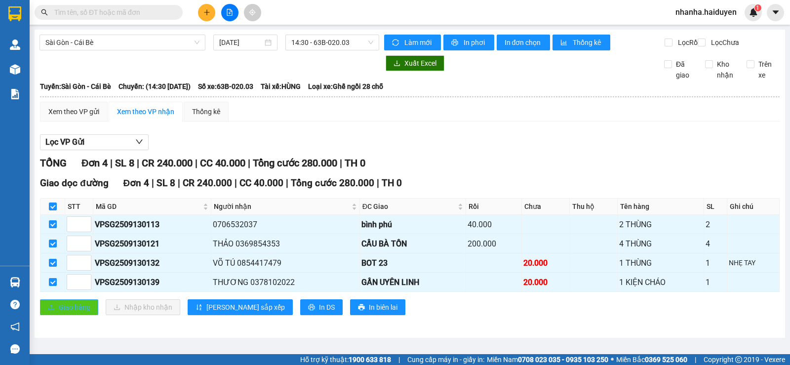
click at [64, 312] on span "Giao hàng" at bounding box center [75, 307] width 32 height 11
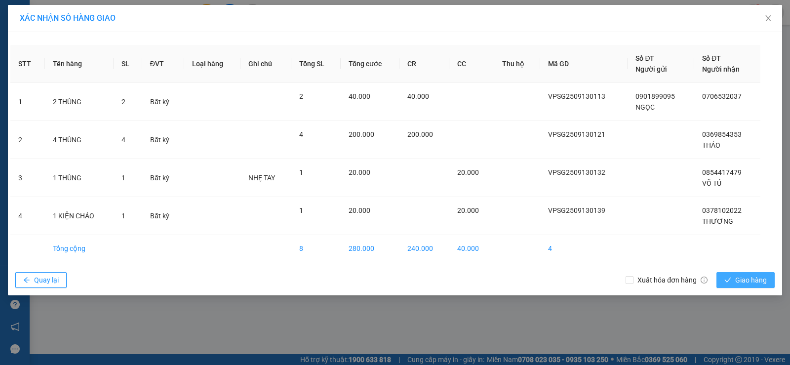
click at [749, 281] on span "Giao hàng" at bounding box center [751, 279] width 32 height 11
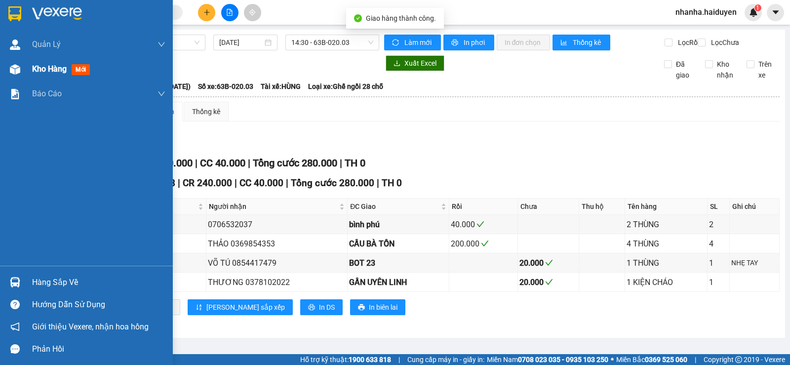
click at [22, 71] on div at bounding box center [14, 69] width 17 height 17
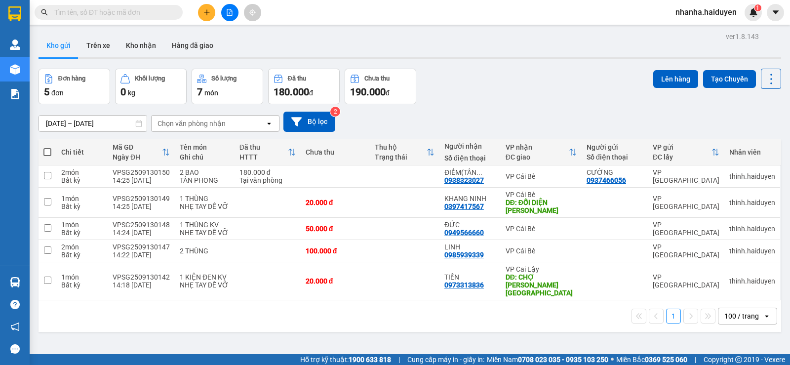
scroll to position [45, 0]
